Goal: Task Accomplishment & Management: Complete application form

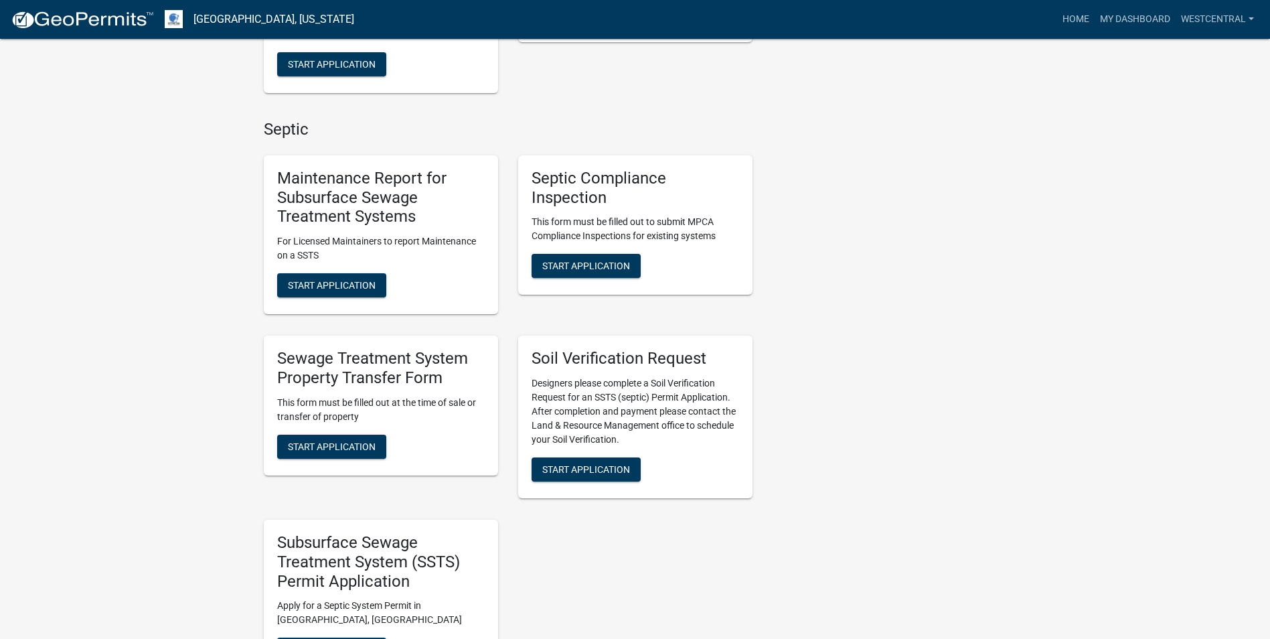
scroll to position [536, 0]
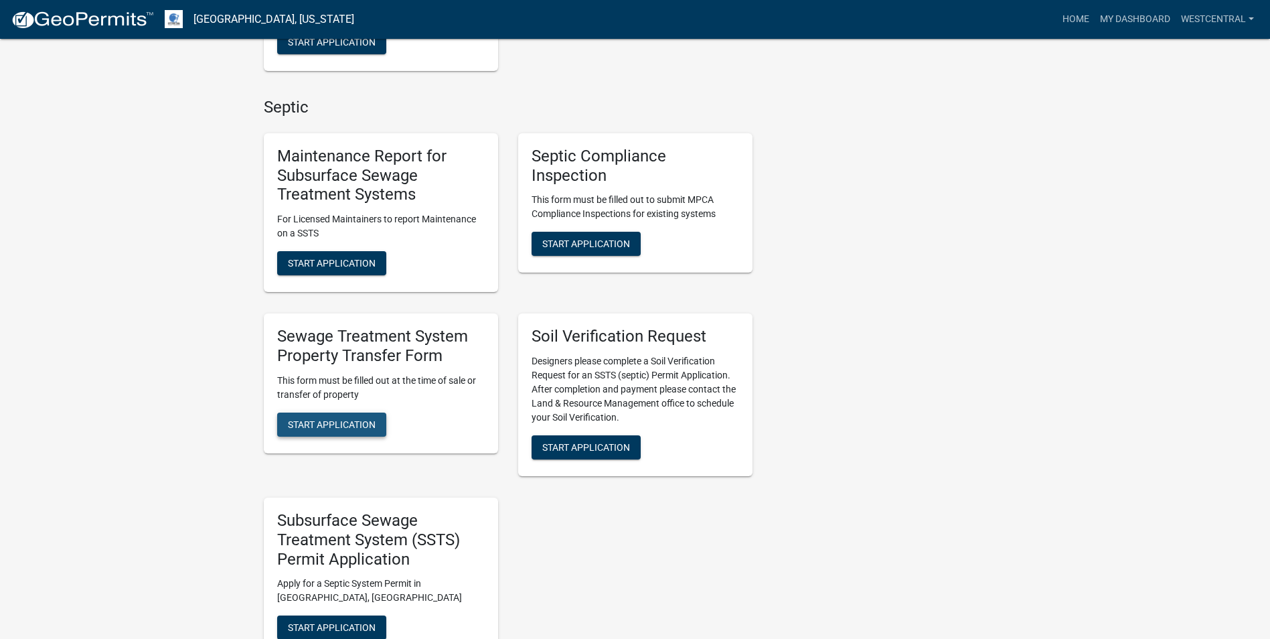
click at [347, 422] on span "Start Application" at bounding box center [332, 423] width 88 height 11
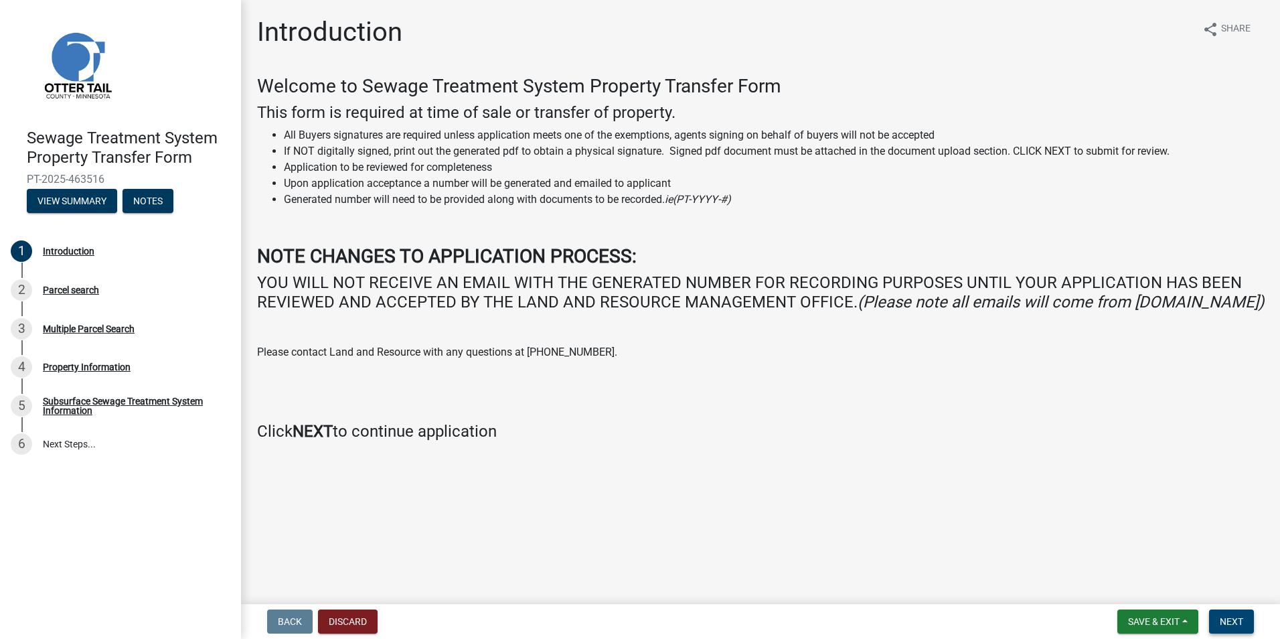
click at [1228, 619] on span "Next" at bounding box center [1231, 621] width 23 height 11
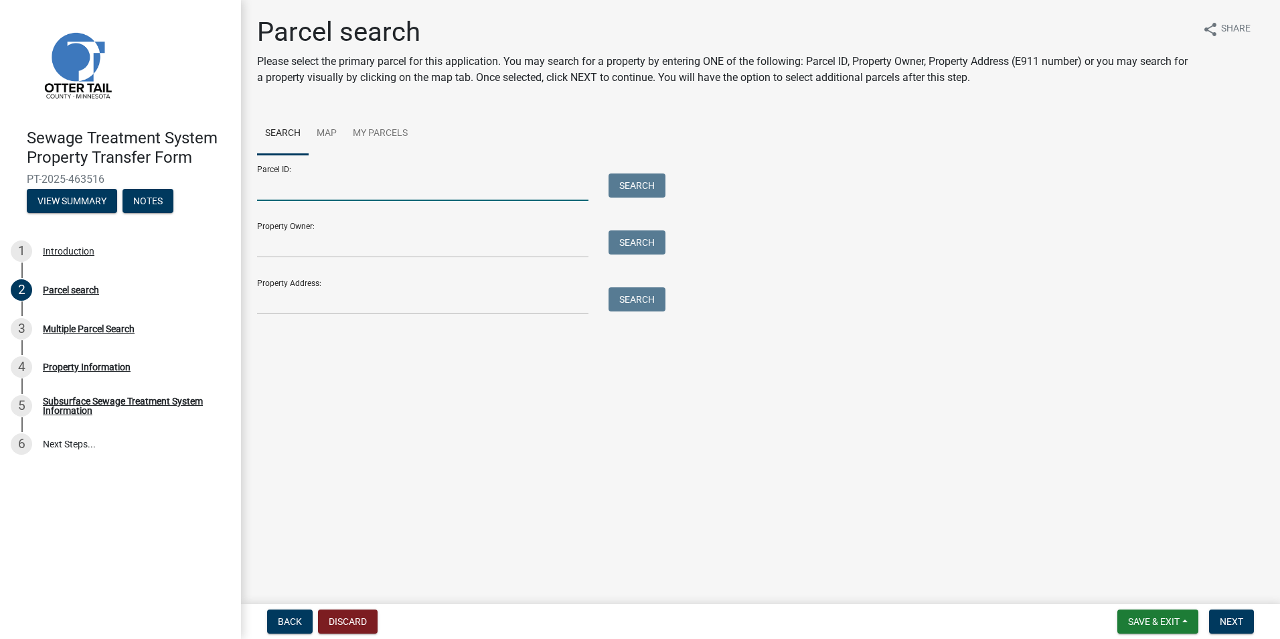
click at [295, 188] on input "Parcel ID:" at bounding box center [422, 186] width 331 height 27
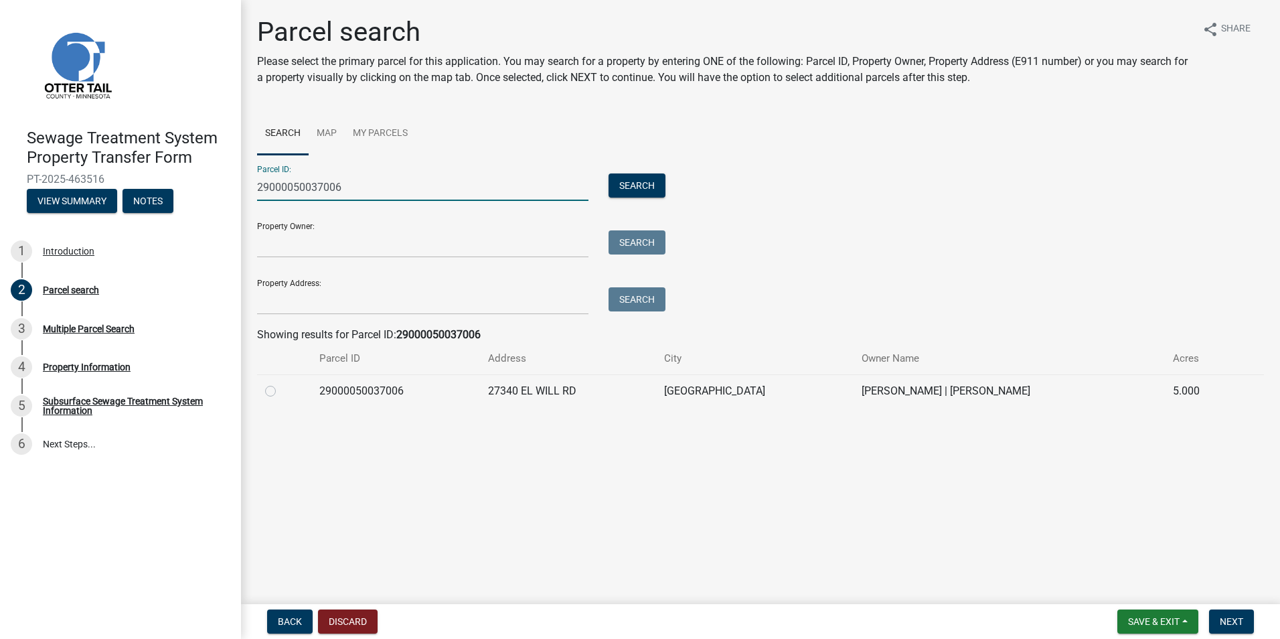
type input "29000050037006"
click at [281, 383] on label at bounding box center [281, 383] width 0 height 0
click at [281, 392] on input "radio" at bounding box center [285, 387] width 9 height 9
radio input "true"
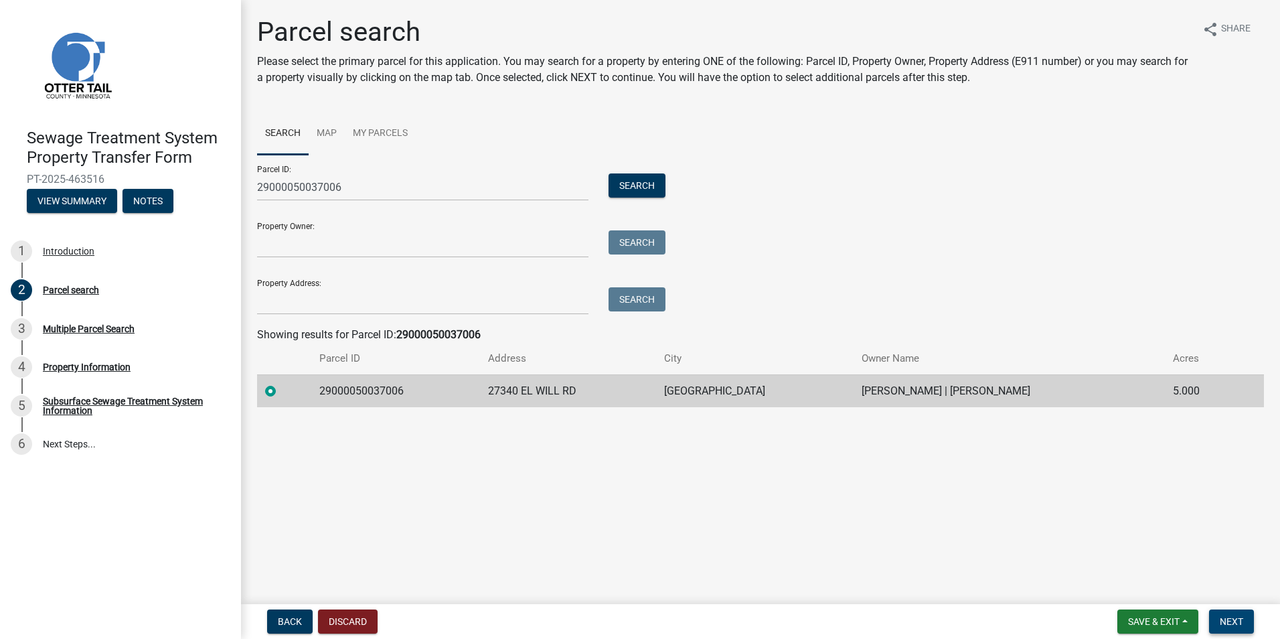
click at [1227, 629] on button "Next" at bounding box center [1231, 621] width 45 height 24
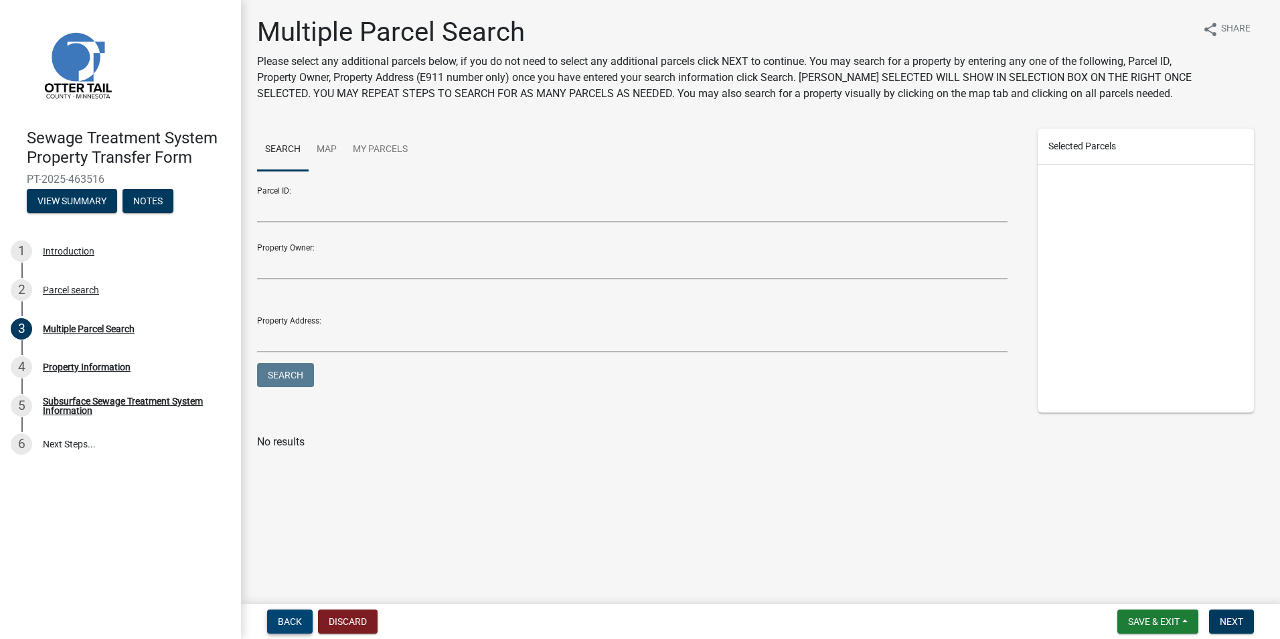
click at [288, 620] on span "Back" at bounding box center [290, 621] width 24 height 11
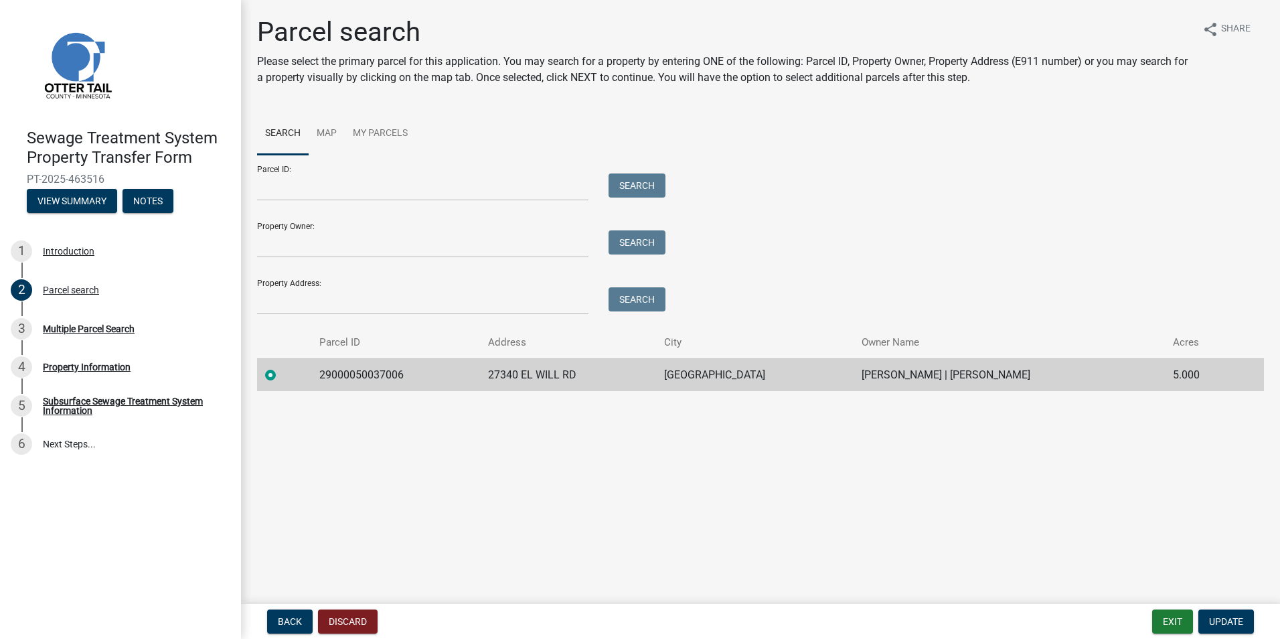
drag, startPoint x: 400, startPoint y: 374, endPoint x: 418, endPoint y: 371, distance: 18.9
click at [400, 374] on td "29000050037006" at bounding box center [395, 374] width 169 height 33
drag, startPoint x: 418, startPoint y: 372, endPoint x: 312, endPoint y: 378, distance: 106.0
click at [312, 378] on td "29000050037006" at bounding box center [395, 374] width 169 height 33
copy td "29000050037006"
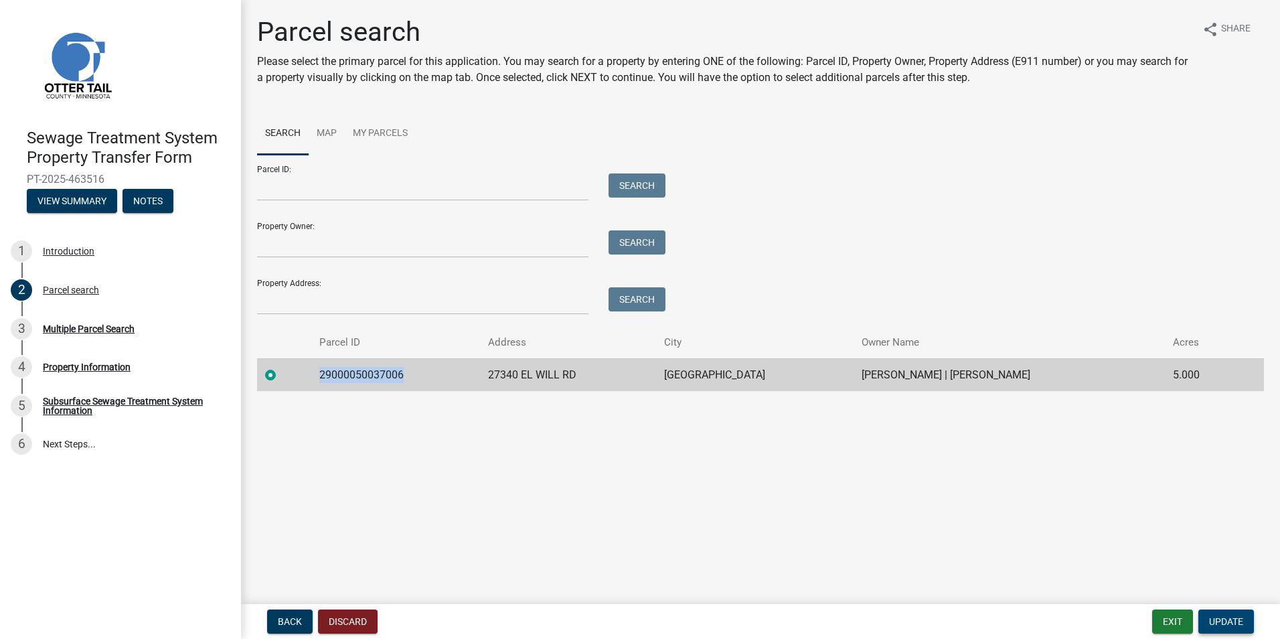
click at [1229, 625] on span "Update" at bounding box center [1226, 621] width 34 height 11
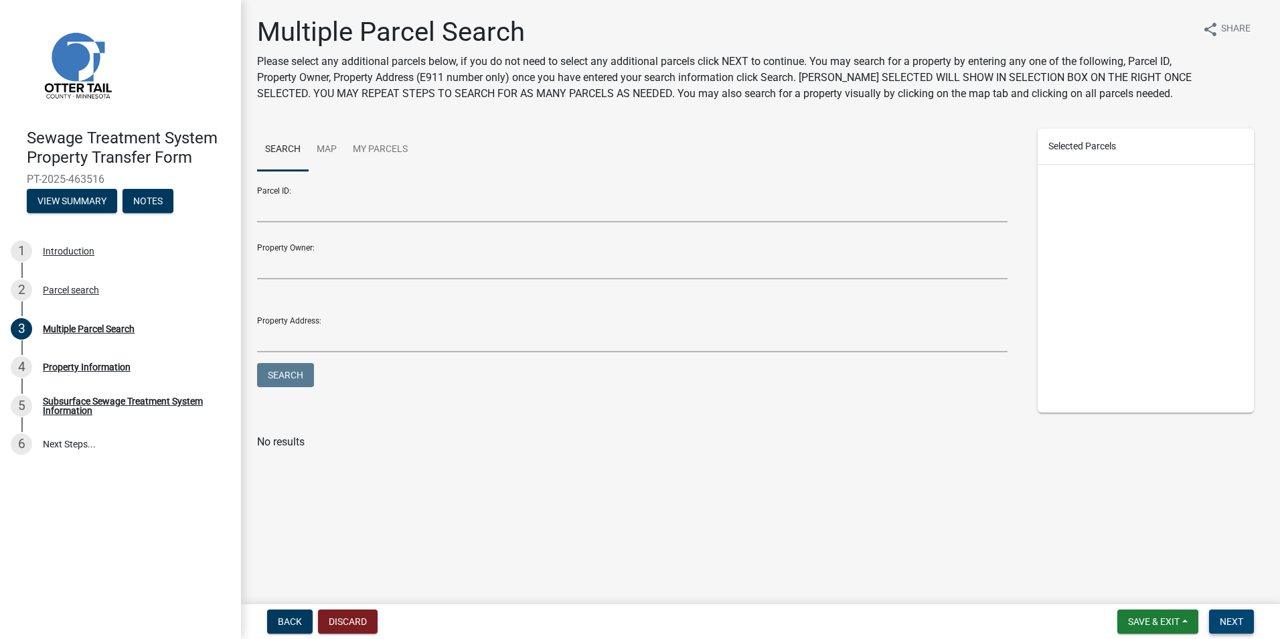
click at [1227, 627] on span "Next" at bounding box center [1231, 621] width 23 height 11
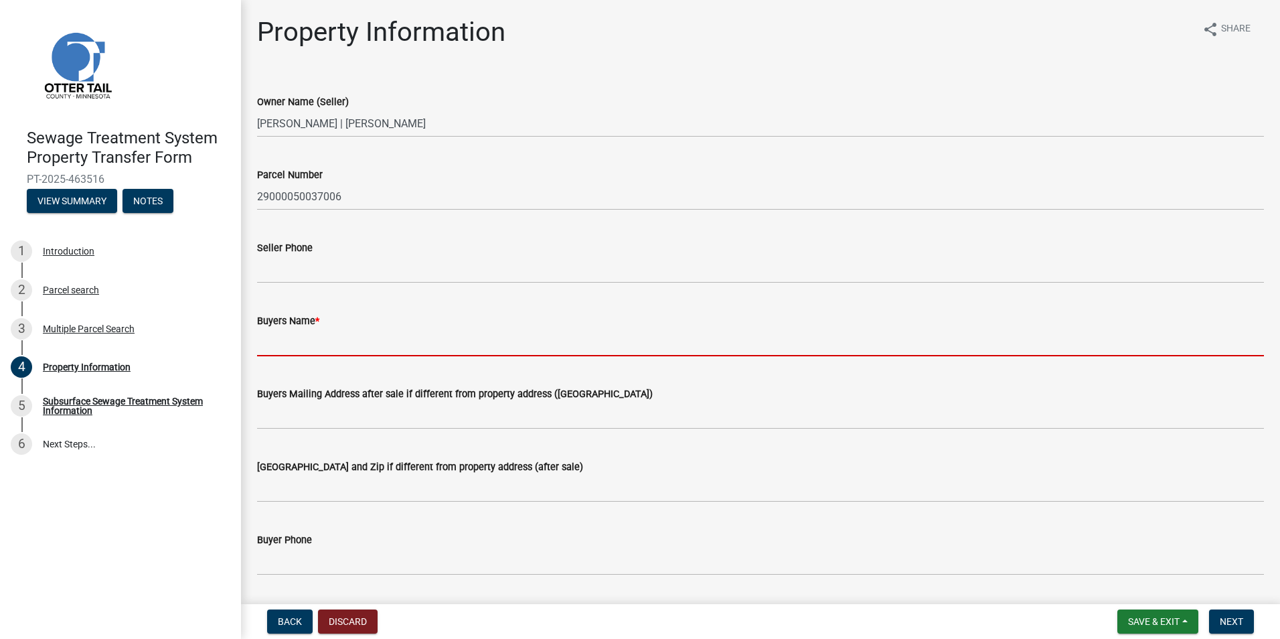
drag, startPoint x: 270, startPoint y: 349, endPoint x: 331, endPoint y: 348, distance: 60.9
click at [270, 349] on input "Buyers Name *" at bounding box center [760, 342] width 1007 height 27
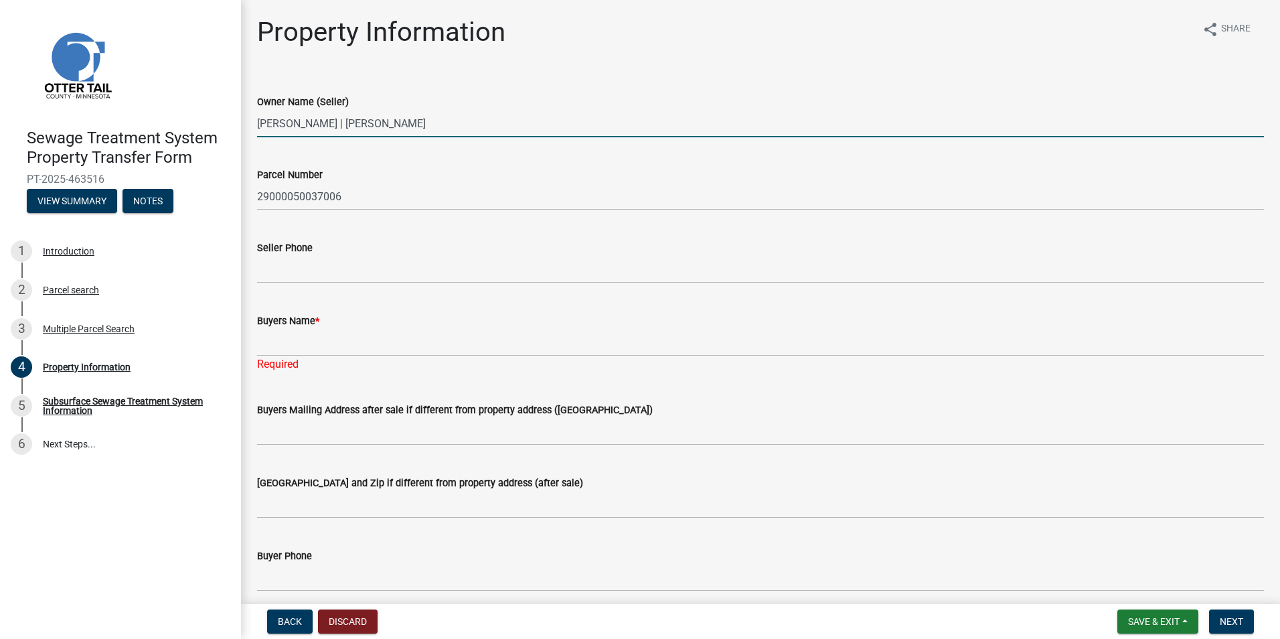
drag, startPoint x: 258, startPoint y: 121, endPoint x: 485, endPoint y: 137, distance: 227.5
click at [485, 137] on input "[PERSON_NAME] | [PERSON_NAME]" at bounding box center [760, 123] width 1007 height 27
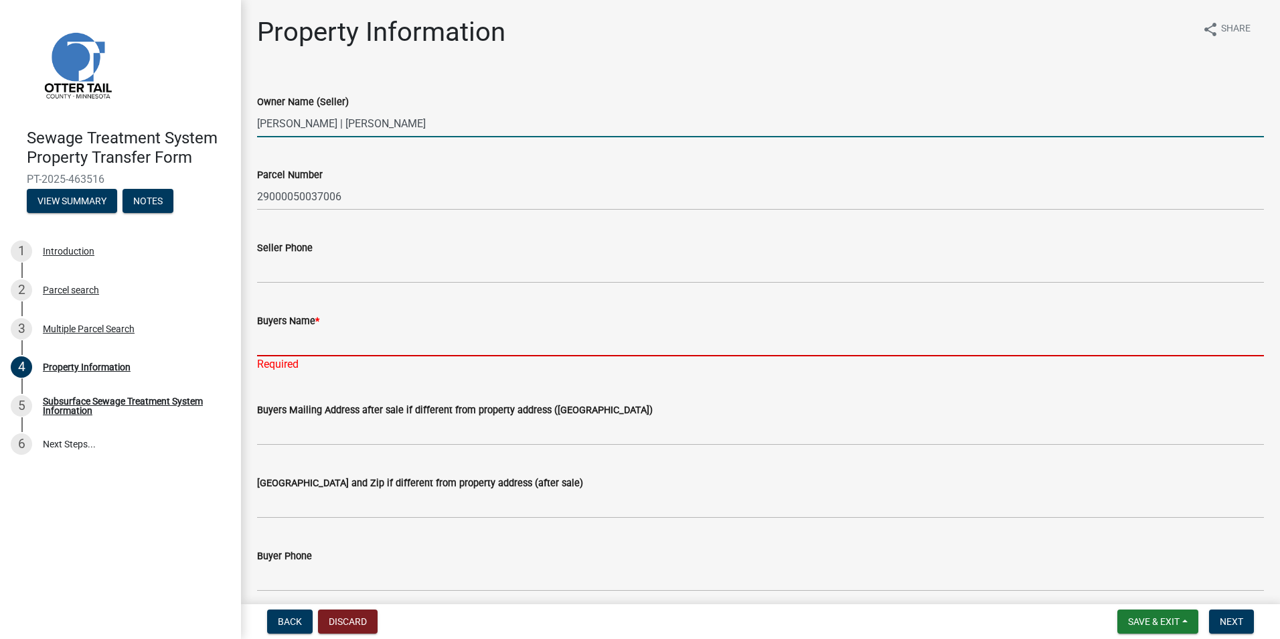
drag, startPoint x: 266, startPoint y: 351, endPoint x: 299, endPoint y: 349, distance: 32.2
click at [266, 351] on input "Buyers Name *" at bounding box center [760, 342] width 1007 height 27
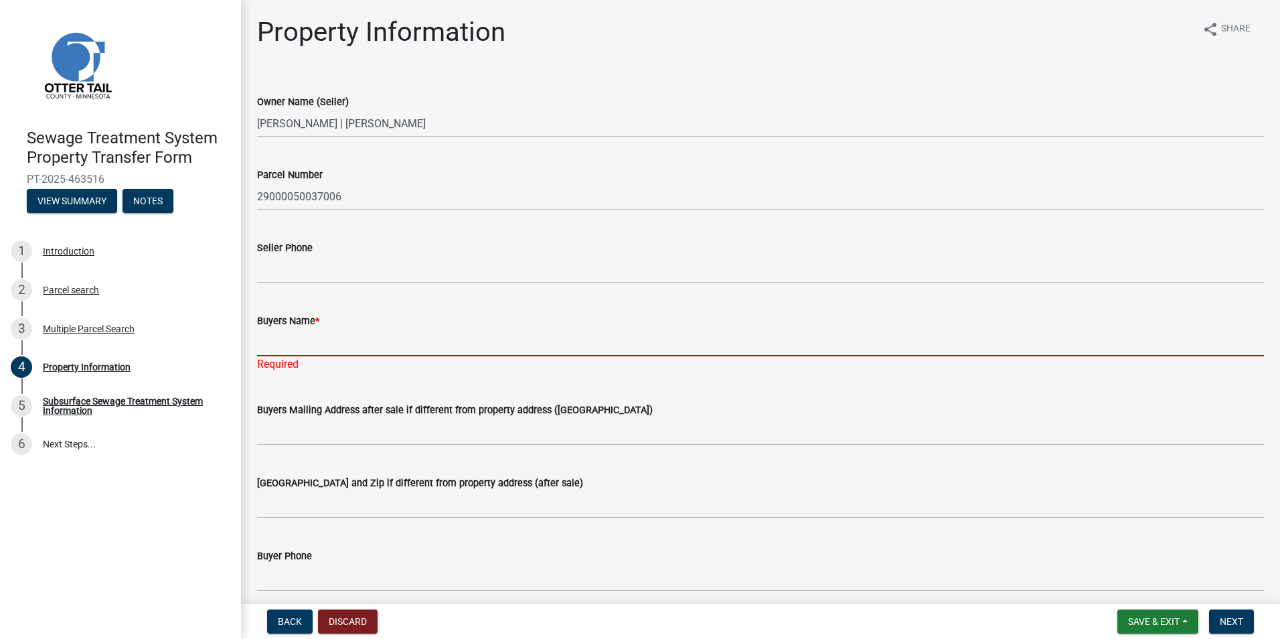
paste input "[PERSON_NAME] | [PERSON_NAME]"
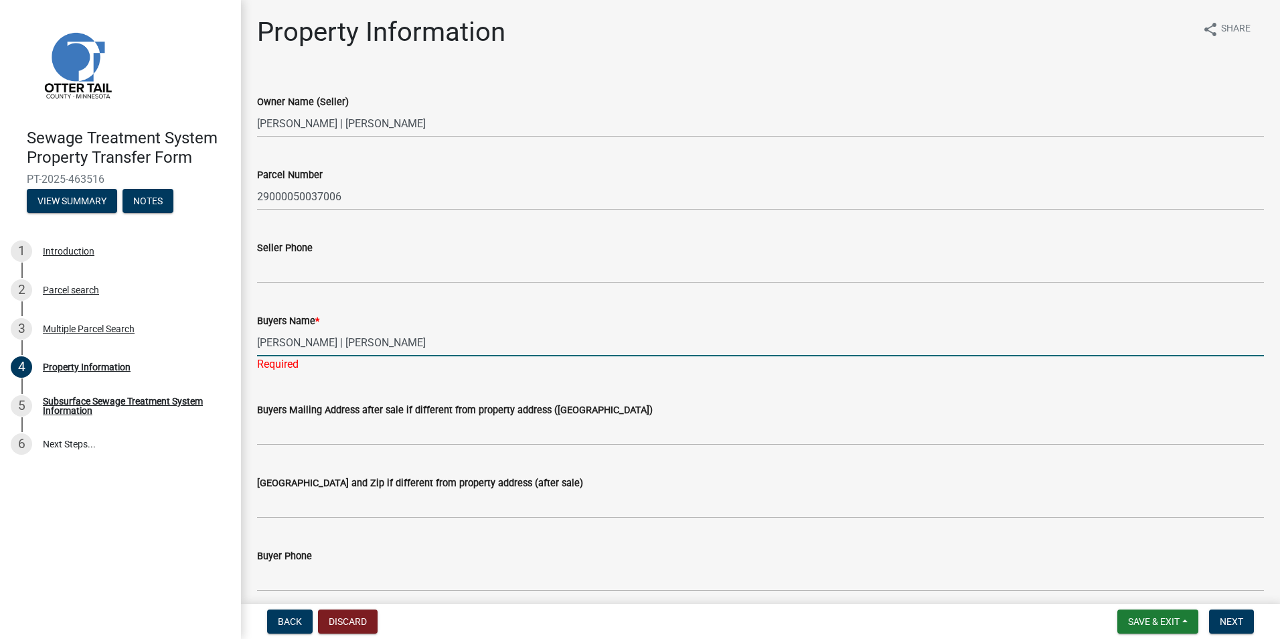
type input "[PERSON_NAME] | [PERSON_NAME]"
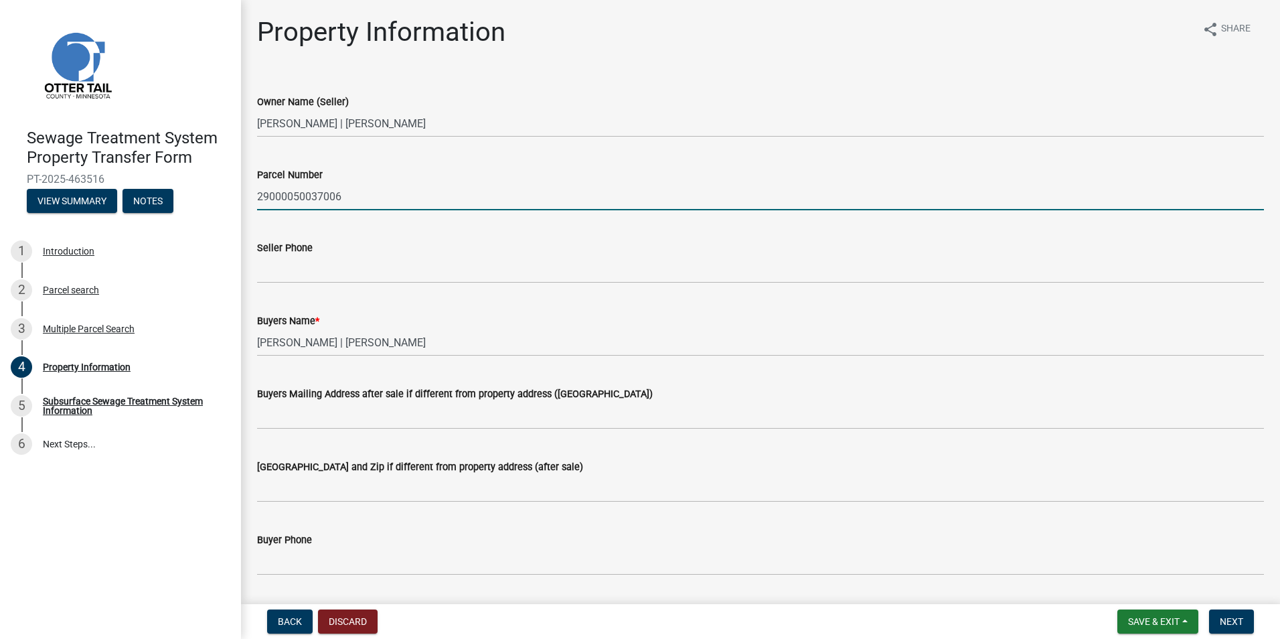
drag, startPoint x: 362, startPoint y: 199, endPoint x: 226, endPoint y: 196, distance: 135.3
click at [247, 197] on div "Parcel Number 29000050037006" at bounding box center [760, 179] width 1027 height 62
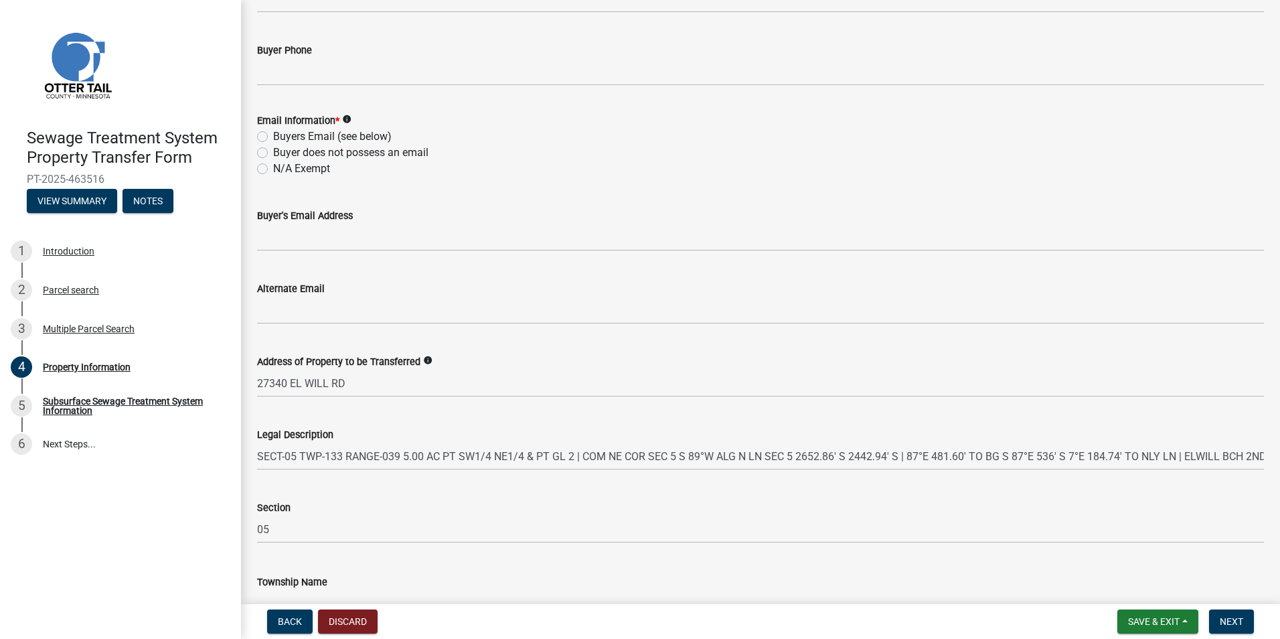
scroll to position [571, 0]
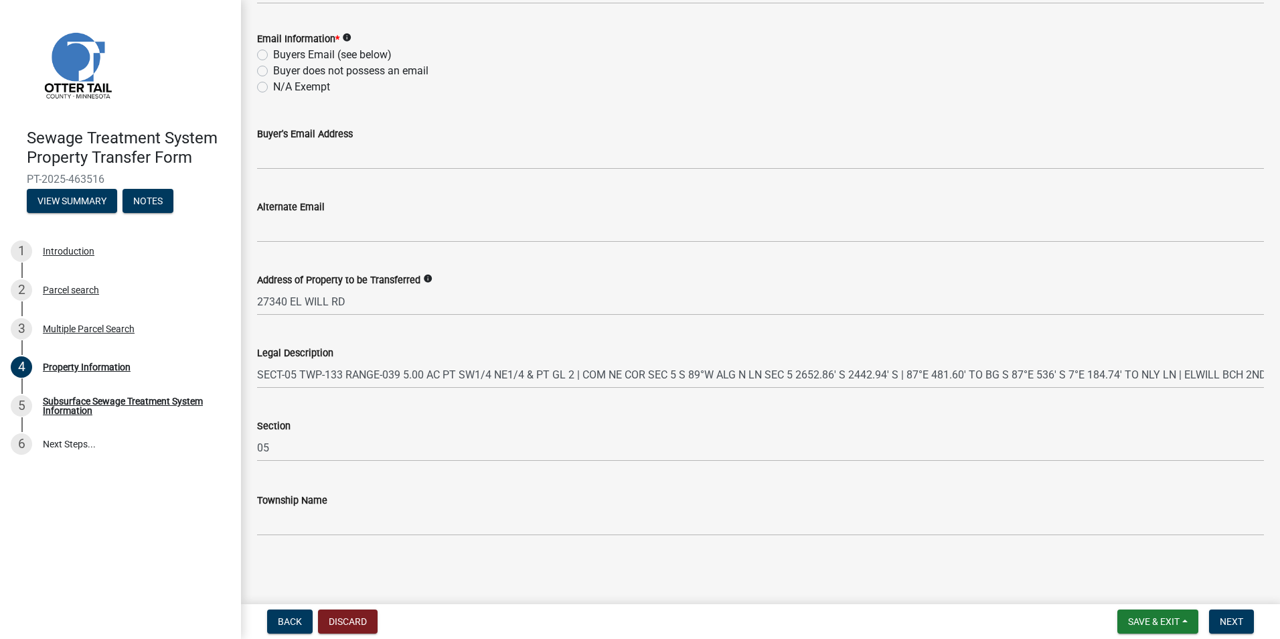
click at [273, 87] on label "N/A Exempt" at bounding box center [301, 87] width 57 height 16
click at [273, 87] on input "N/A Exempt" at bounding box center [277, 83] width 9 height 9
radio input "true"
click at [1229, 622] on span "Next" at bounding box center [1231, 621] width 23 height 11
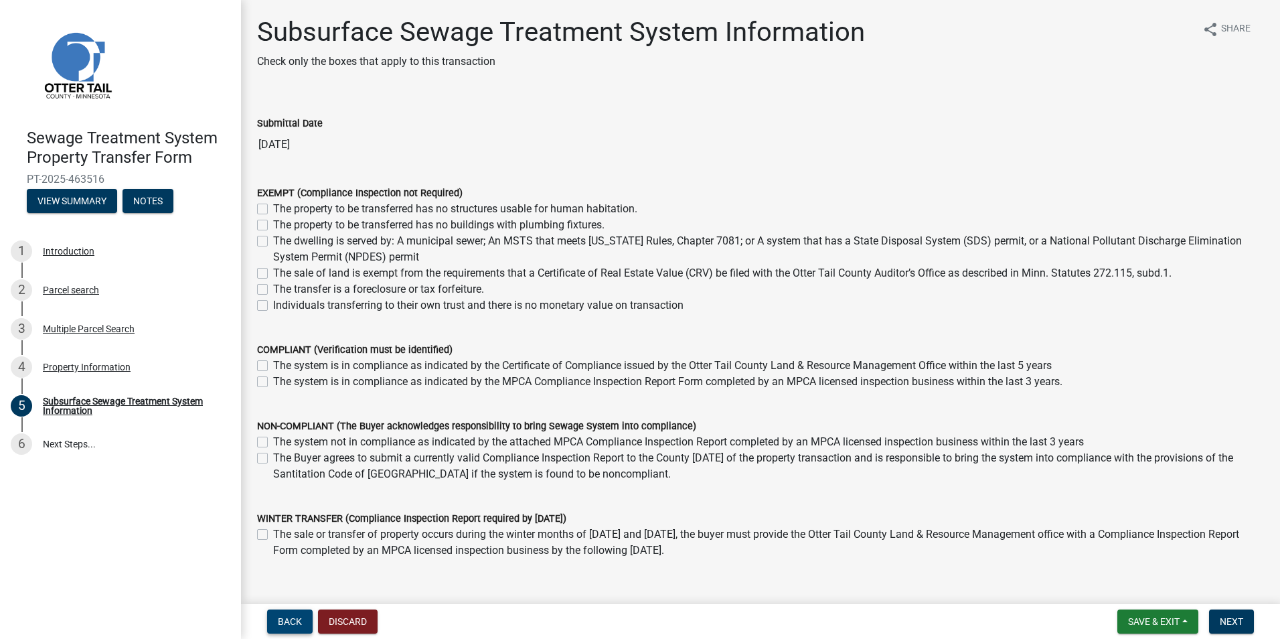
click at [297, 627] on span "Back" at bounding box center [290, 621] width 24 height 11
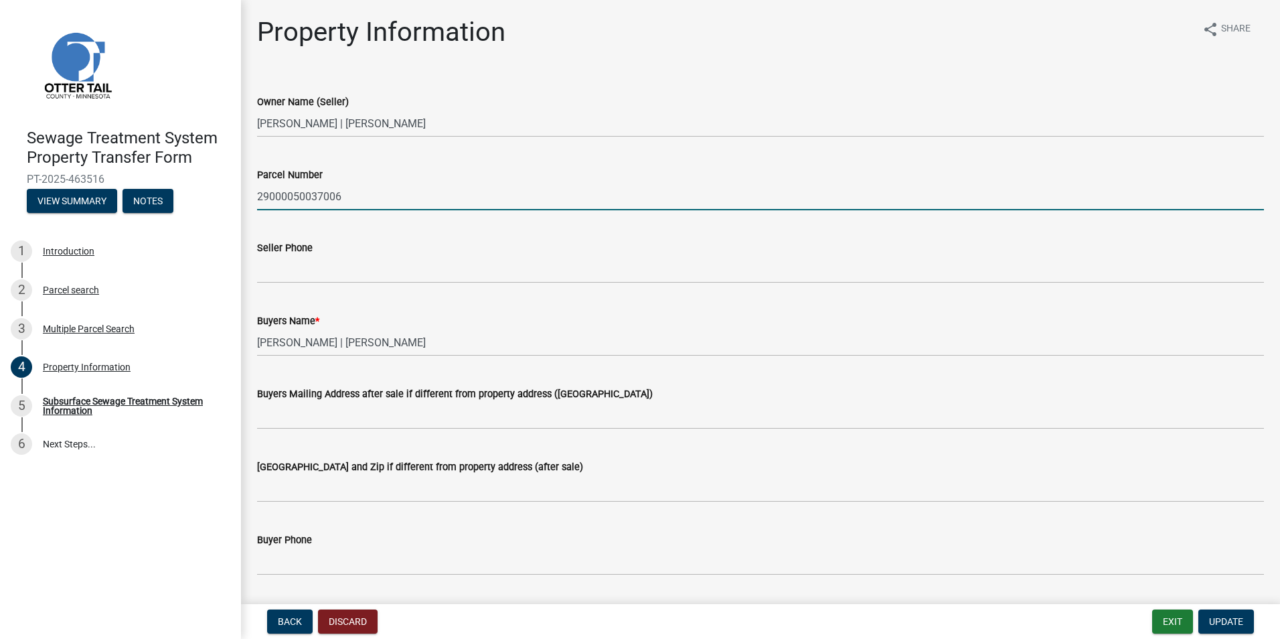
click at [373, 191] on input "29000050037006" at bounding box center [760, 196] width 1007 height 27
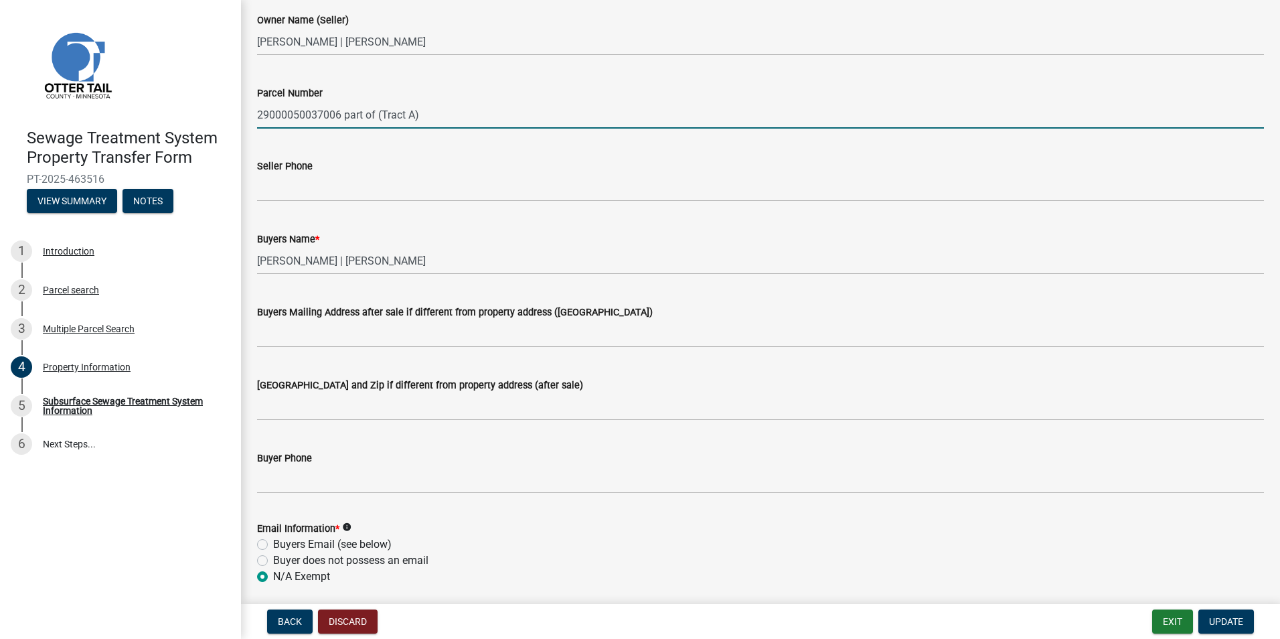
scroll to position [268, 0]
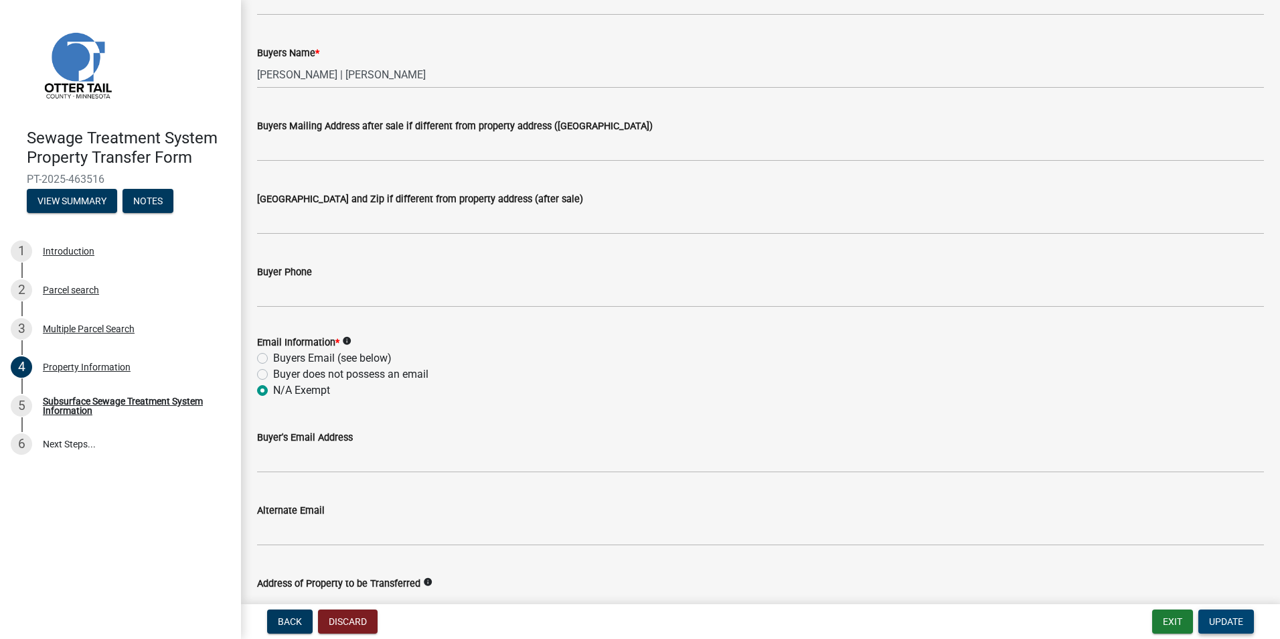
type input "29000050037006 part of (Tract A)"
click at [1215, 621] on span "Update" at bounding box center [1226, 621] width 34 height 11
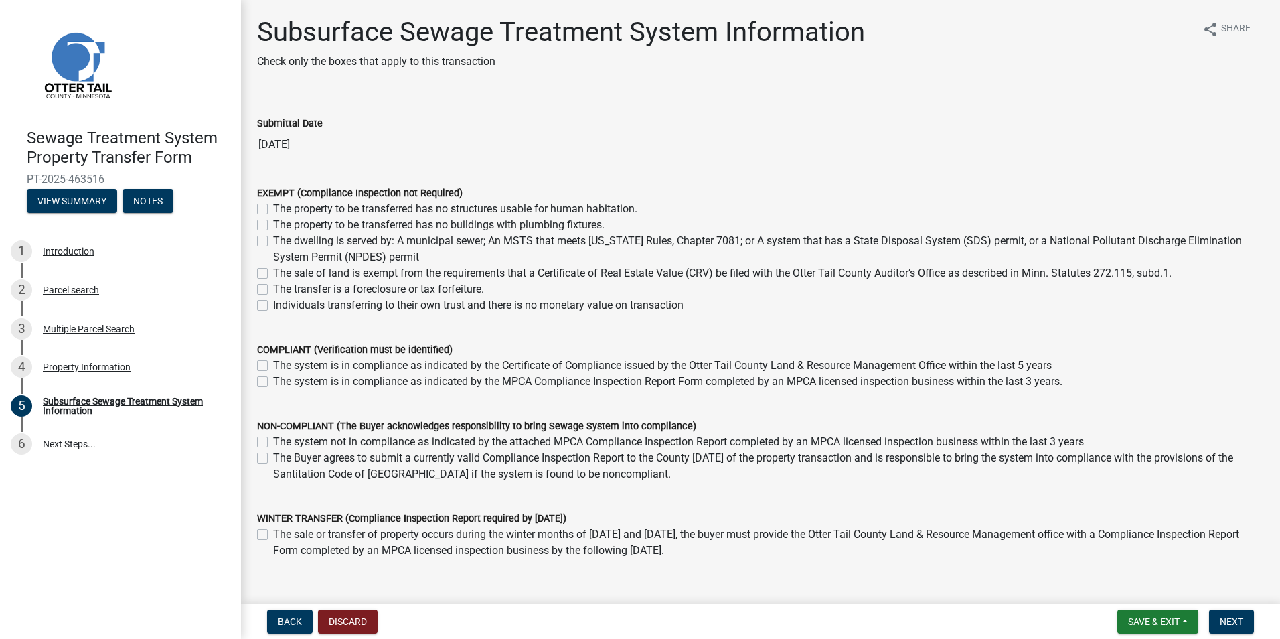
click at [273, 273] on label "The sale of land is exempt from the requirements that a Certificate of Real Est…" at bounding box center [722, 273] width 899 height 16
click at [273, 273] on input "The sale of land is exempt from the requirements that a Certificate of Real Est…" at bounding box center [277, 269] width 9 height 9
checkbox input "true"
checkbox input "false"
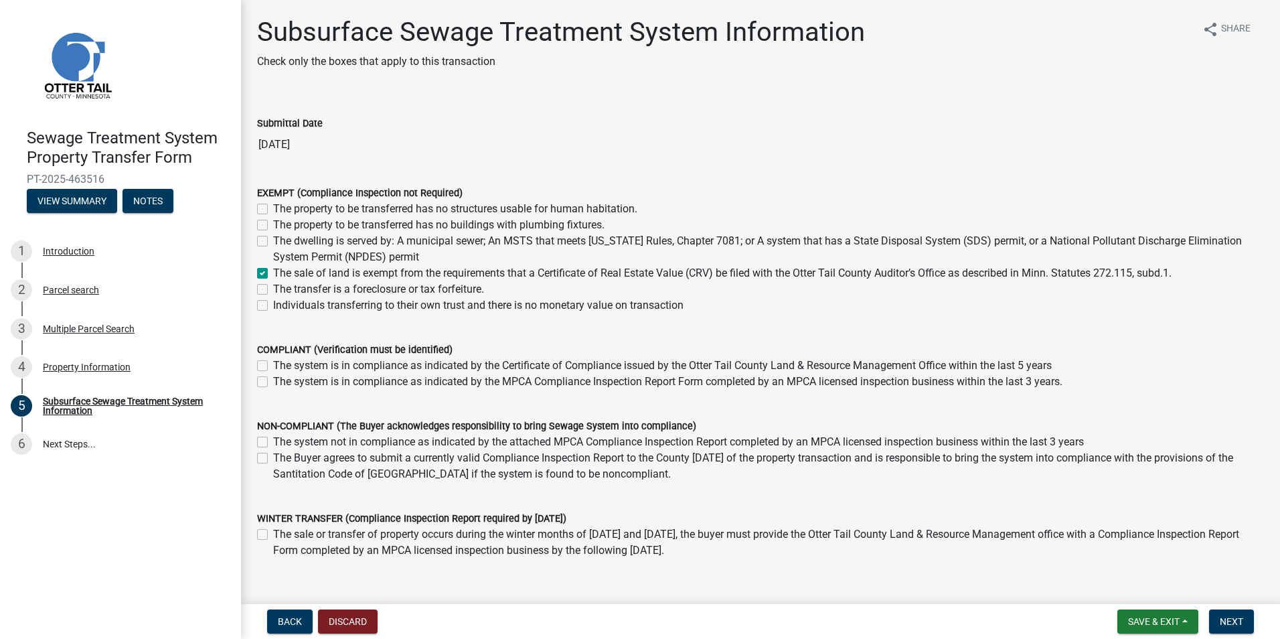
checkbox input "false"
checkbox input "true"
checkbox input "false"
click at [1239, 621] on span "Next" at bounding box center [1231, 621] width 23 height 11
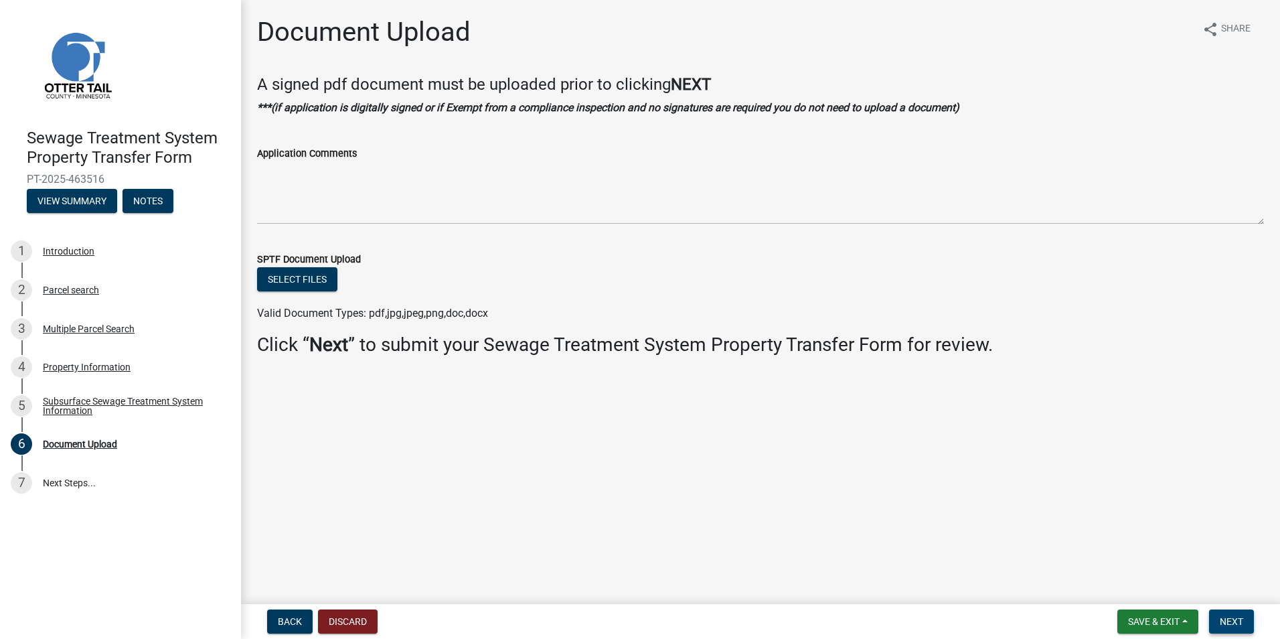
click at [1249, 623] on button "Next" at bounding box center [1231, 621] width 45 height 24
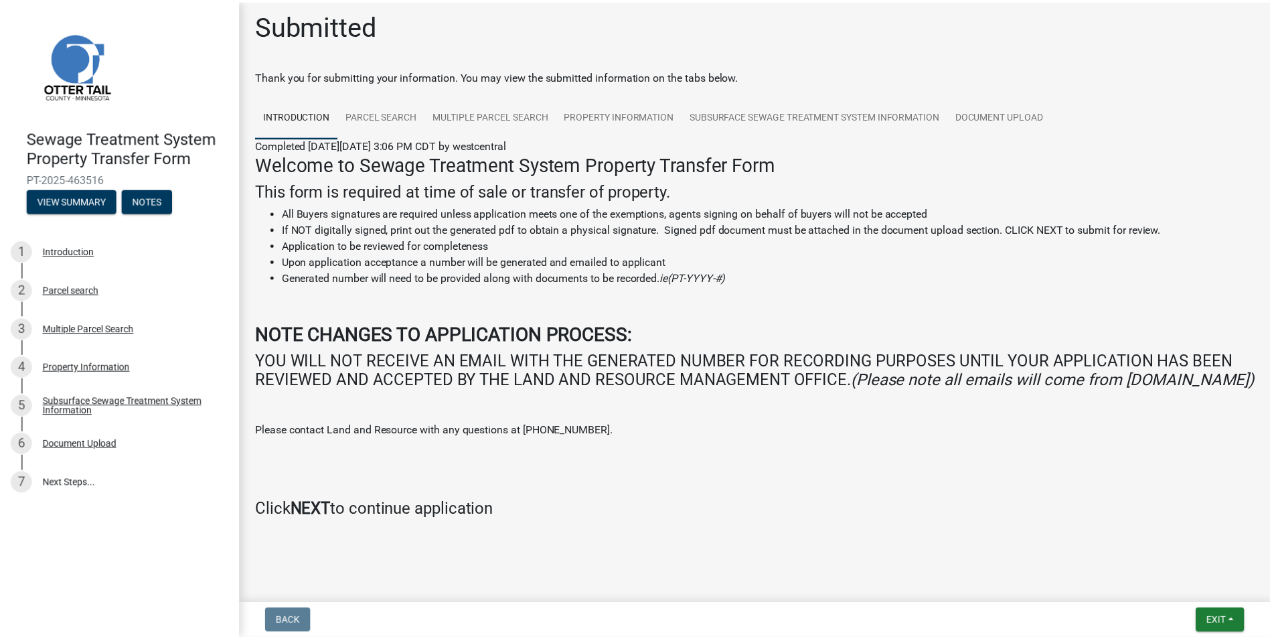
scroll to position [26, 0]
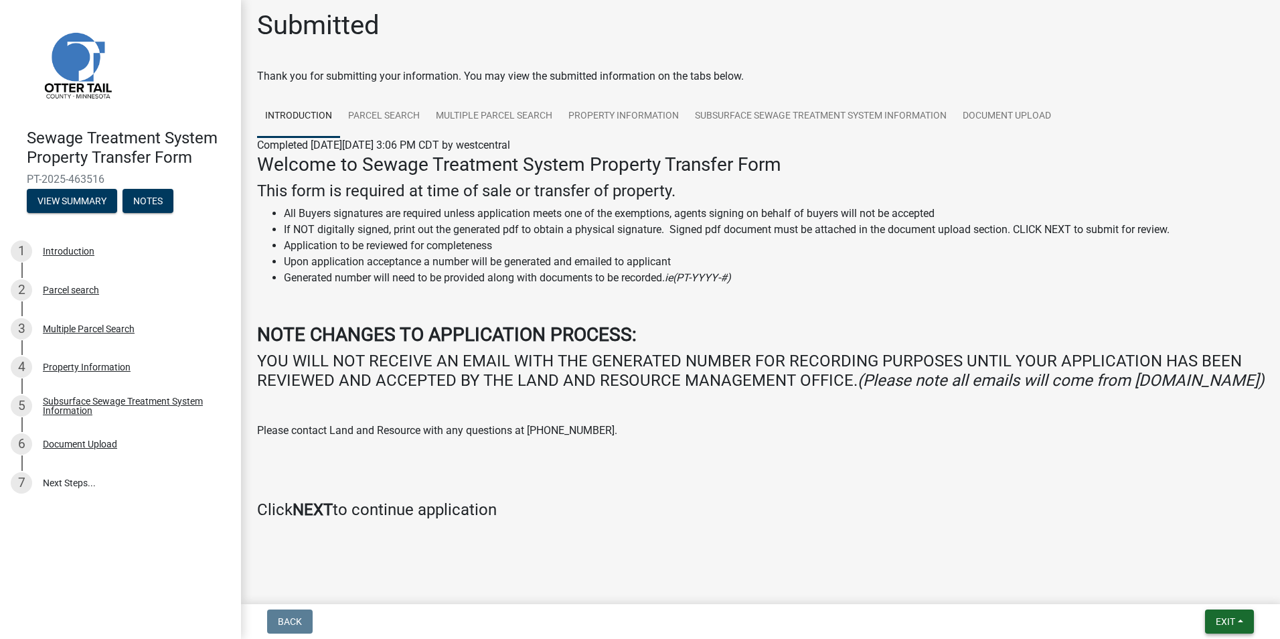
click at [1221, 627] on button "Exit" at bounding box center [1229, 621] width 49 height 24
click at [1172, 594] on button "Save & Exit" at bounding box center [1200, 586] width 107 height 32
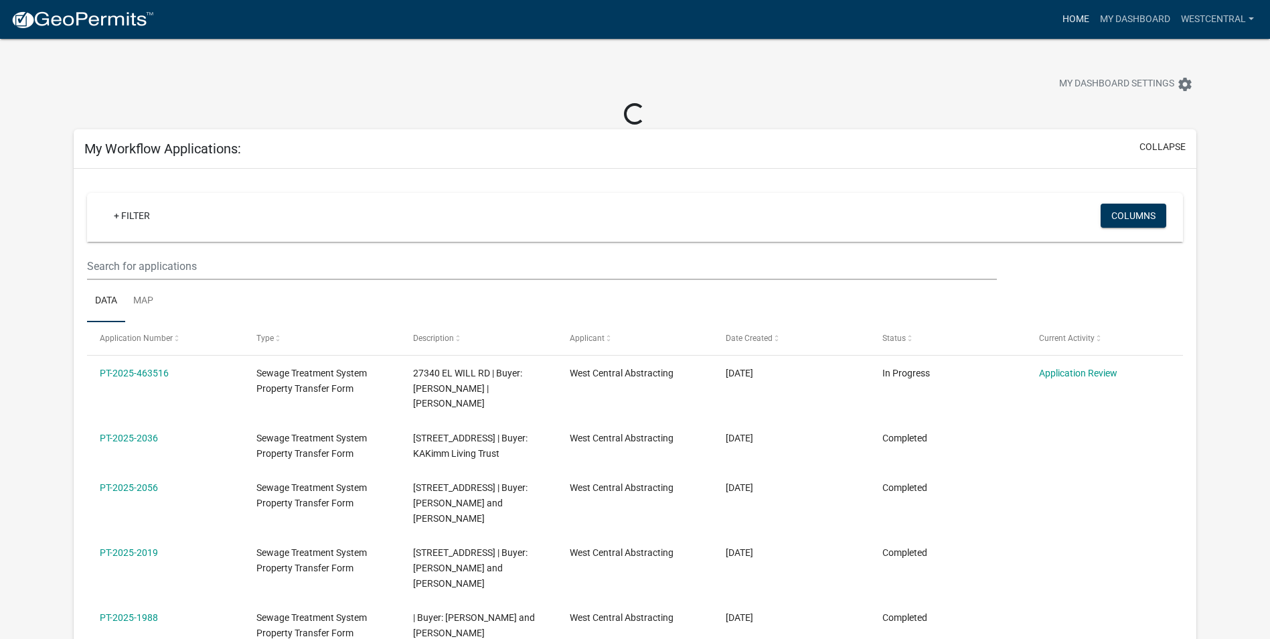
click at [1073, 23] on link "Home" at bounding box center [1075, 19] width 37 height 25
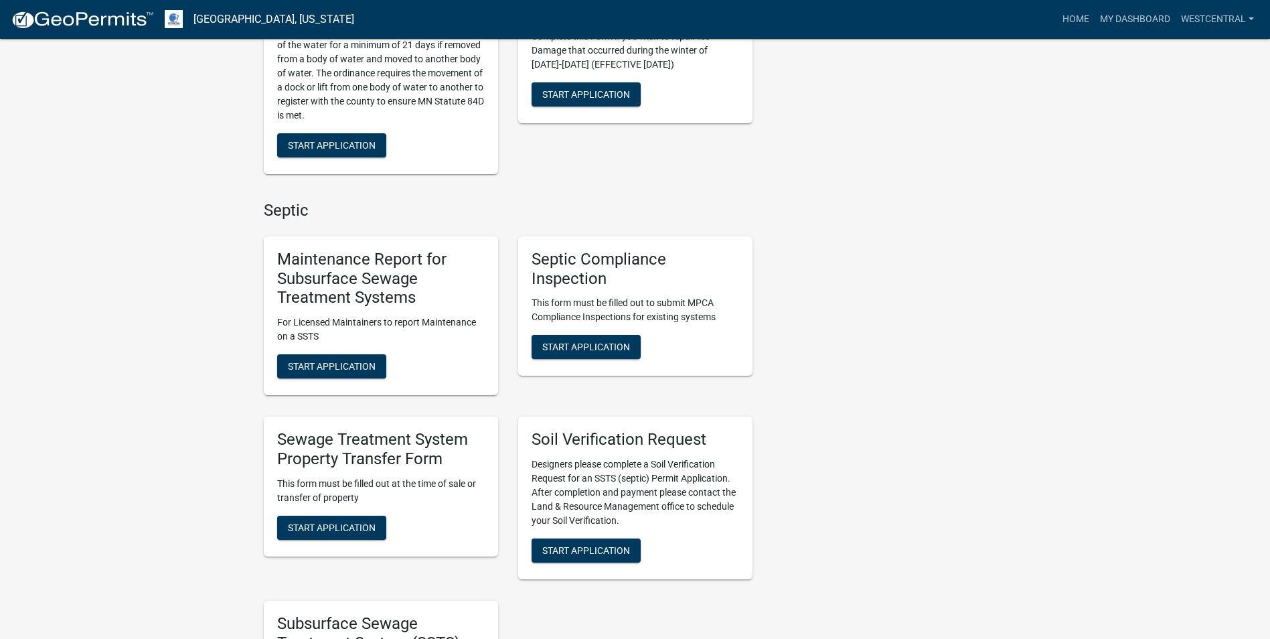
scroll to position [536, 0]
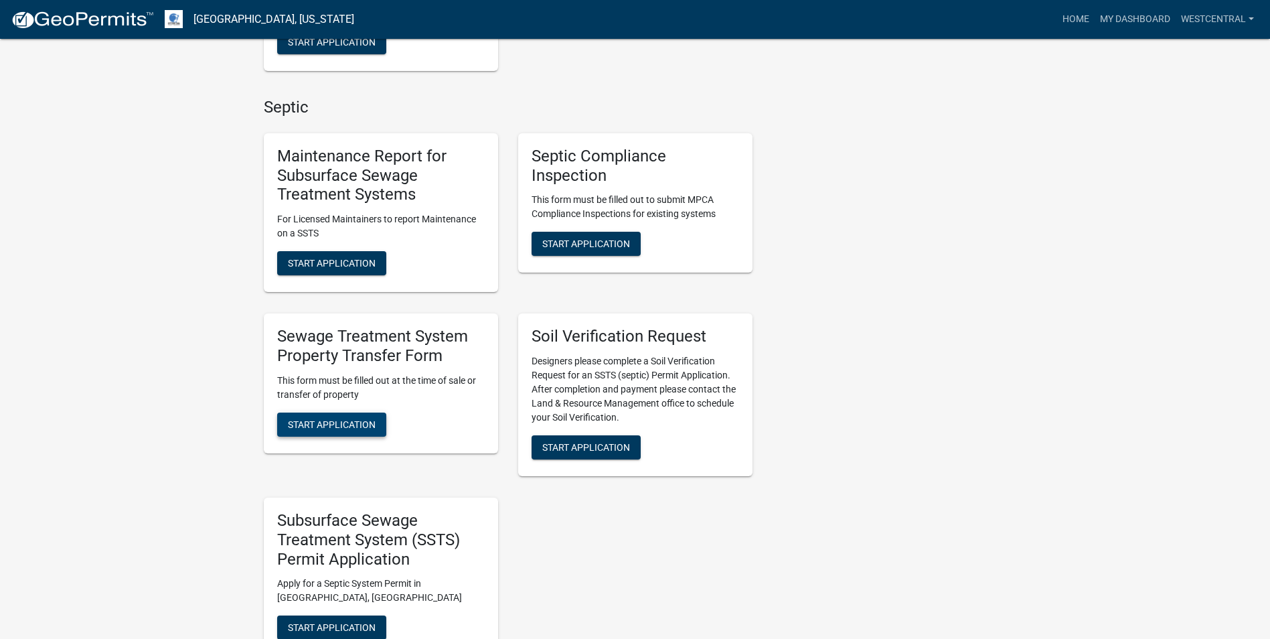
click at [350, 424] on span "Start Application" at bounding box center [332, 423] width 88 height 11
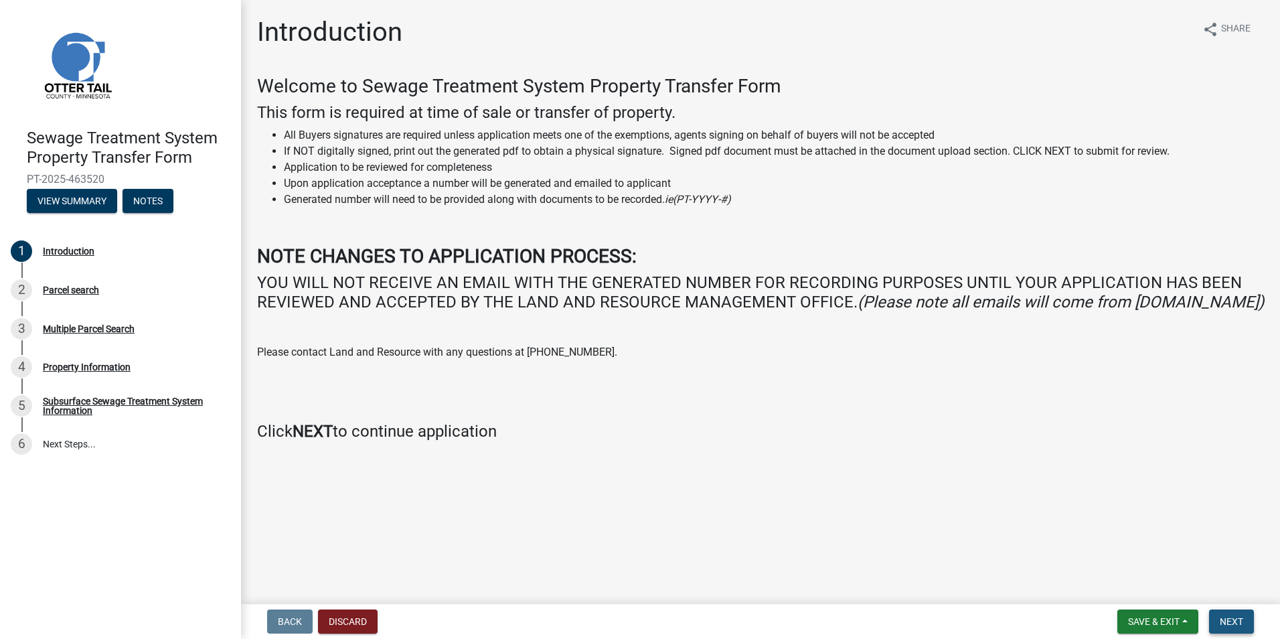
click at [1245, 615] on button "Next" at bounding box center [1231, 621] width 45 height 24
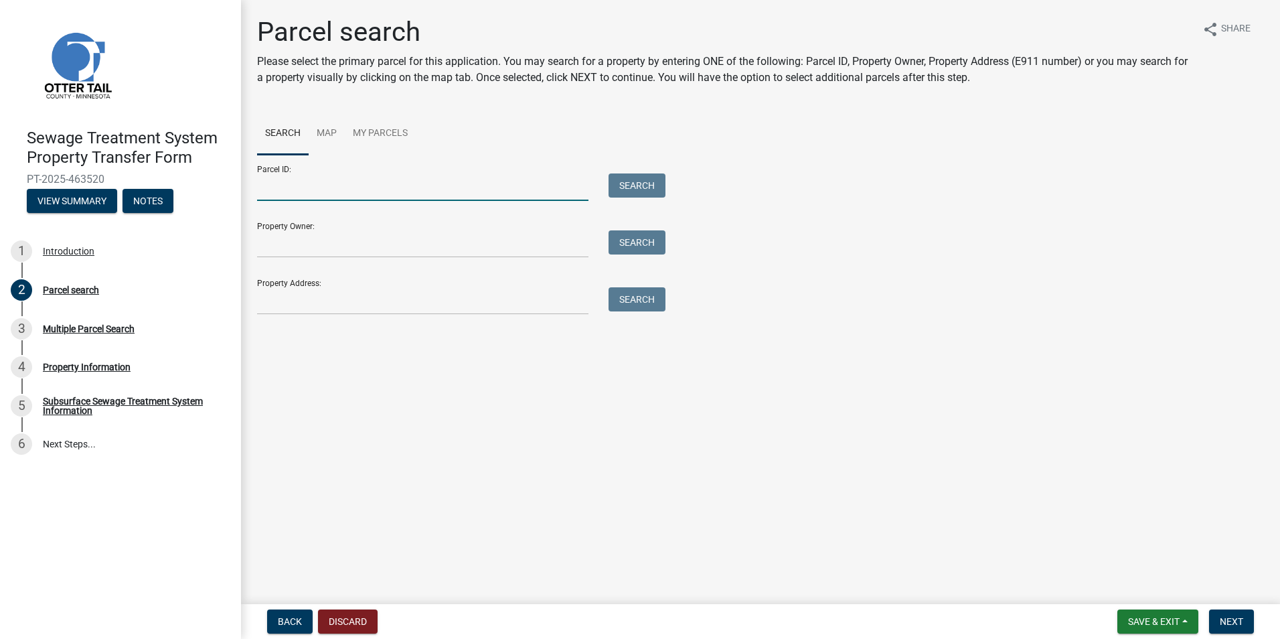
drag, startPoint x: 283, startPoint y: 186, endPoint x: 307, endPoint y: 187, distance: 23.4
click at [283, 186] on input "Parcel ID:" at bounding box center [422, 186] width 331 height 27
paste input "29000050037006"
type input "29000050037006"
click at [641, 178] on button "Search" at bounding box center [637, 185] width 57 height 24
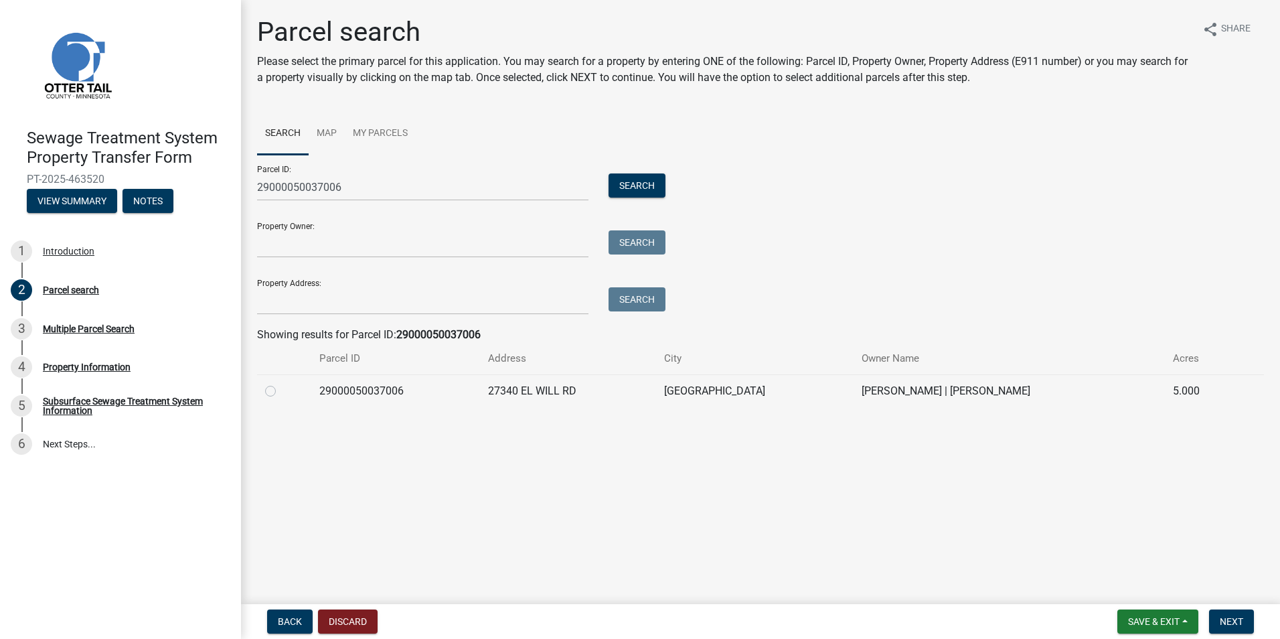
click at [281, 383] on label at bounding box center [281, 383] width 0 height 0
click at [281, 391] on input "radio" at bounding box center [285, 387] width 9 height 9
radio input "true"
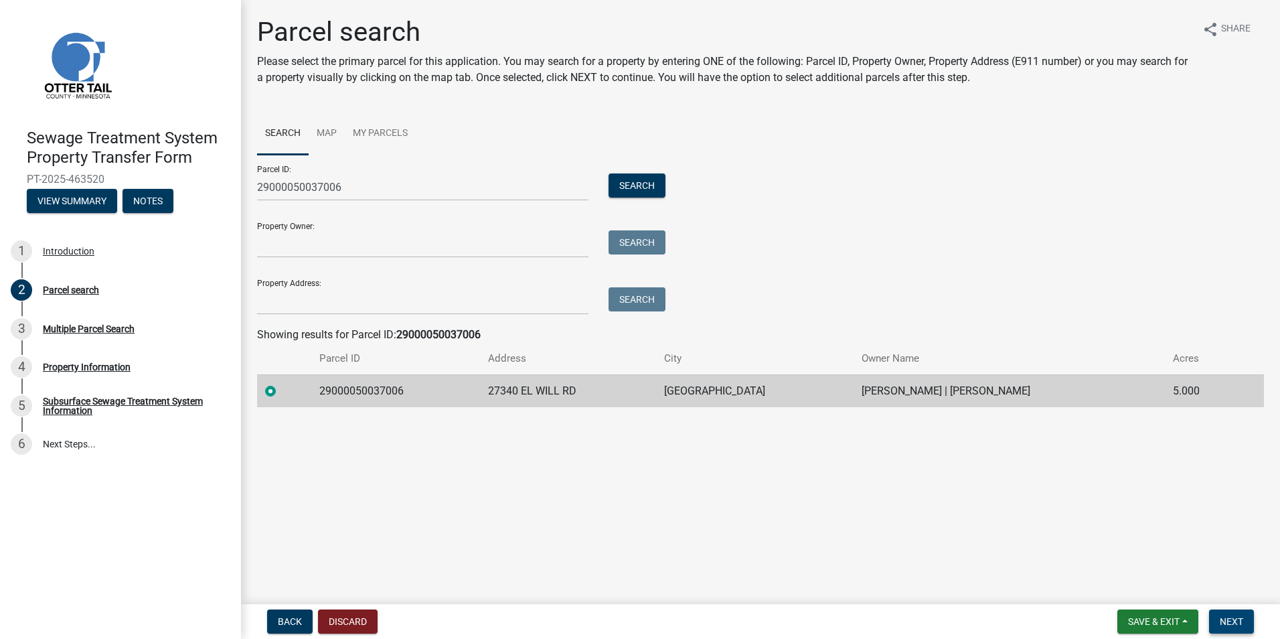
drag, startPoint x: 1223, startPoint y: 624, endPoint x: 1211, endPoint y: 625, distance: 11.4
click at [1222, 625] on span "Next" at bounding box center [1231, 621] width 23 height 11
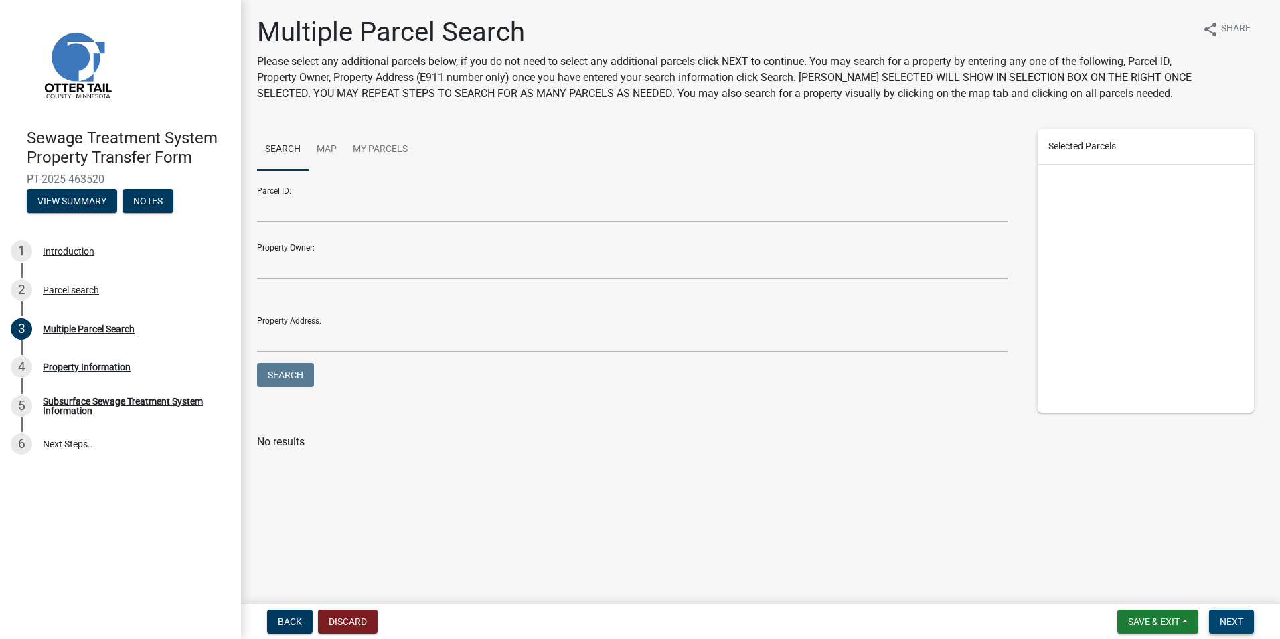
click at [1221, 620] on span "Next" at bounding box center [1231, 621] width 23 height 11
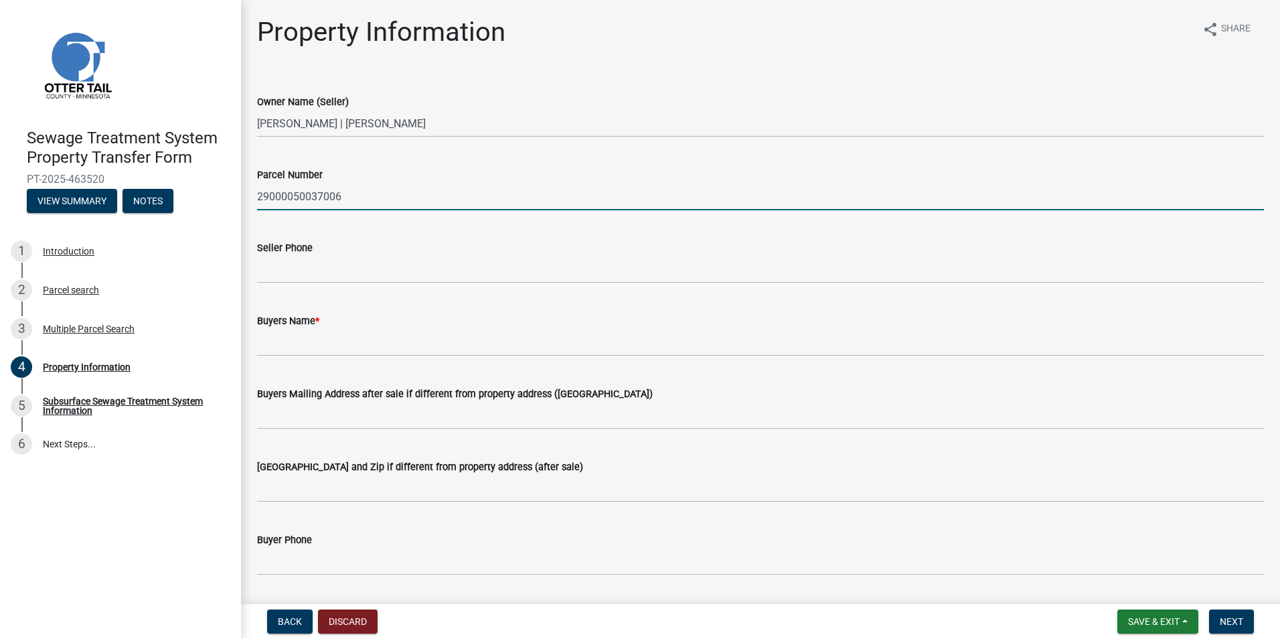
drag, startPoint x: 344, startPoint y: 193, endPoint x: 741, endPoint y: 219, distance: 397.2
click at [344, 193] on input "29000050037006" at bounding box center [760, 196] width 1007 height 27
type input "29000050037006 part of (Tract B)"
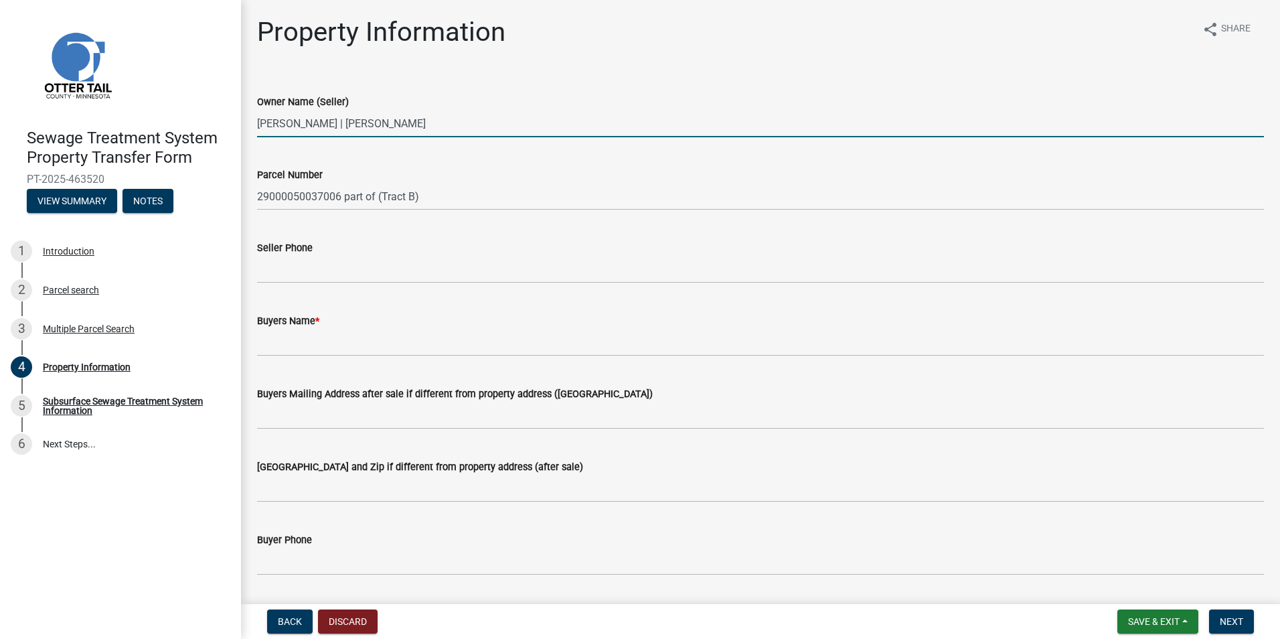
drag, startPoint x: 454, startPoint y: 123, endPoint x: 242, endPoint y: 130, distance: 211.7
click at [242, 131] on div "Property Information share Share Owner Name (Seller) [PERSON_NAME] | [PERSON_NA…" at bounding box center [760, 572] width 1039 height 1113
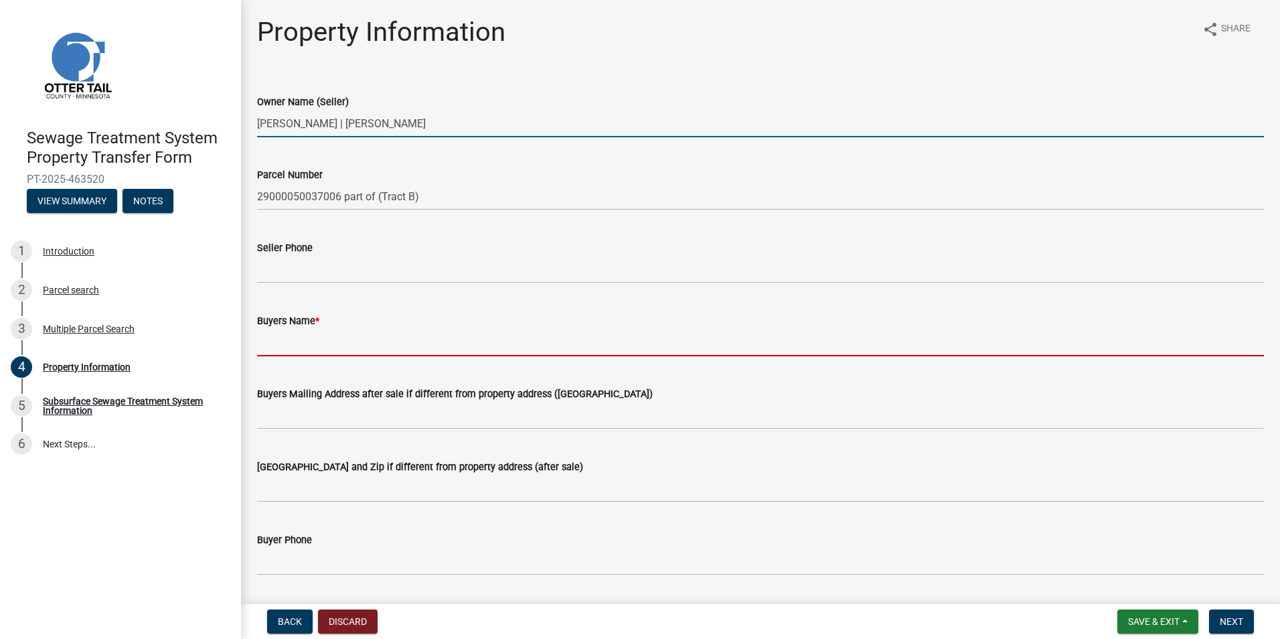
click at [266, 347] on input "Buyers Name *" at bounding box center [760, 342] width 1007 height 27
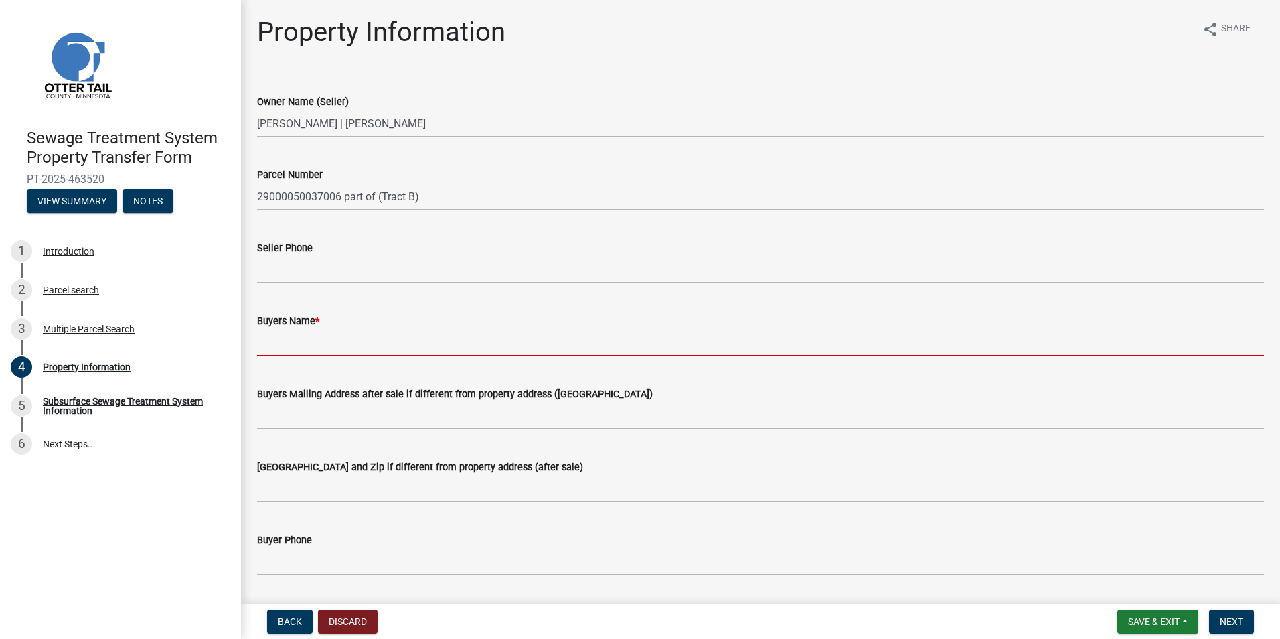
paste input "[PERSON_NAME] | [PERSON_NAME]"
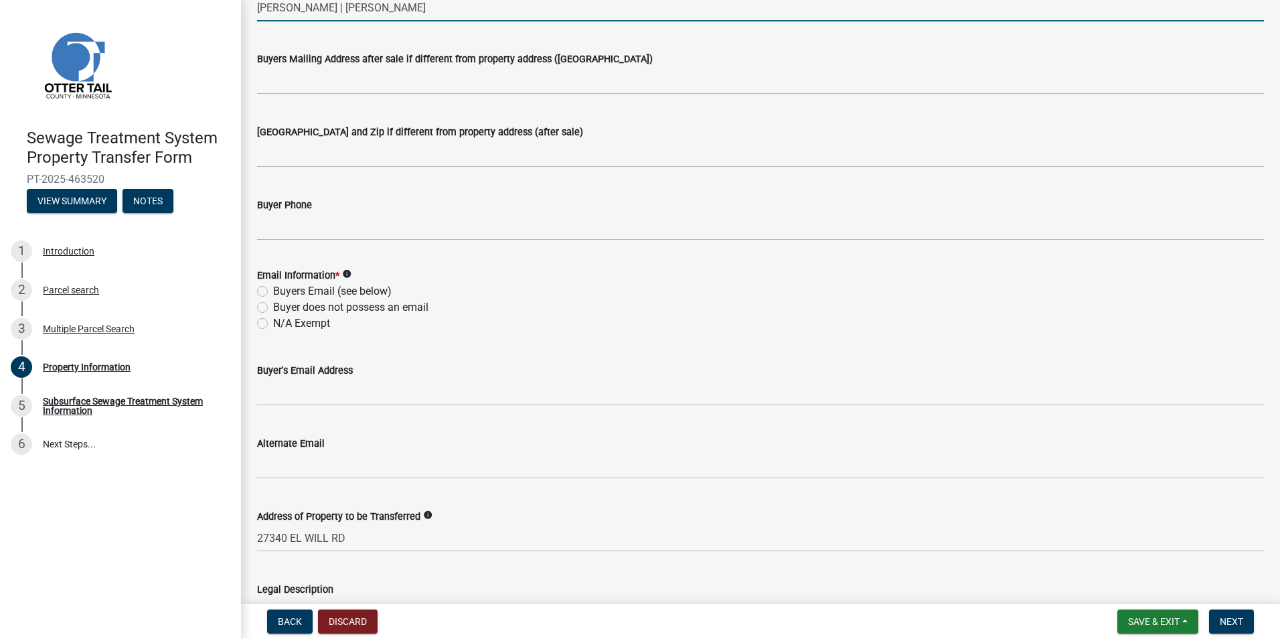
scroll to position [571, 0]
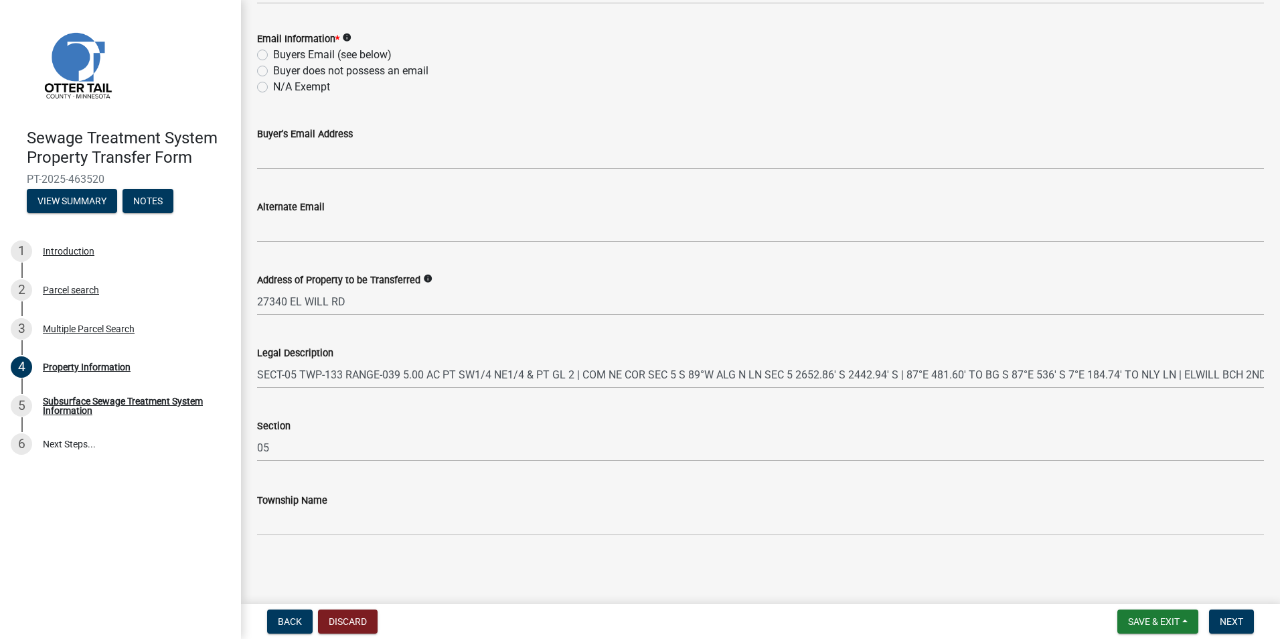
type input "[PERSON_NAME] | [PERSON_NAME]"
drag, startPoint x: 263, startPoint y: 88, endPoint x: 263, endPoint y: 104, distance: 15.4
click at [273, 91] on label "N/A Exempt" at bounding box center [301, 87] width 57 height 16
click at [273, 88] on input "N/A Exempt" at bounding box center [277, 83] width 9 height 9
radio input "true"
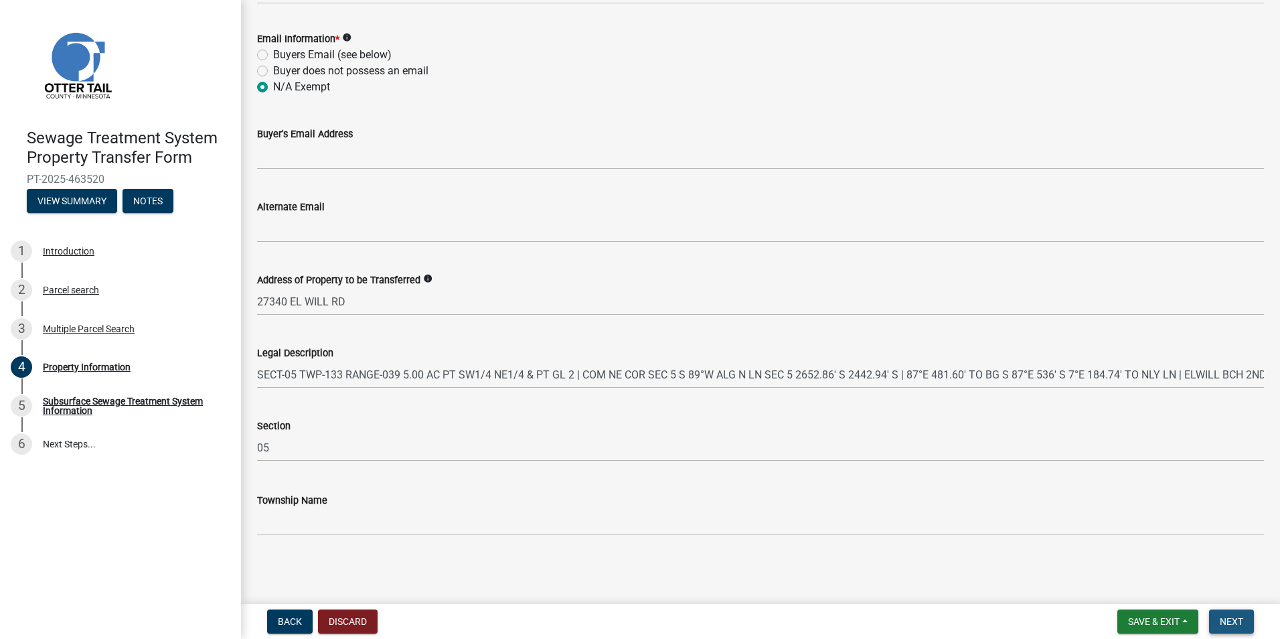
click at [1221, 628] on button "Next" at bounding box center [1231, 621] width 45 height 24
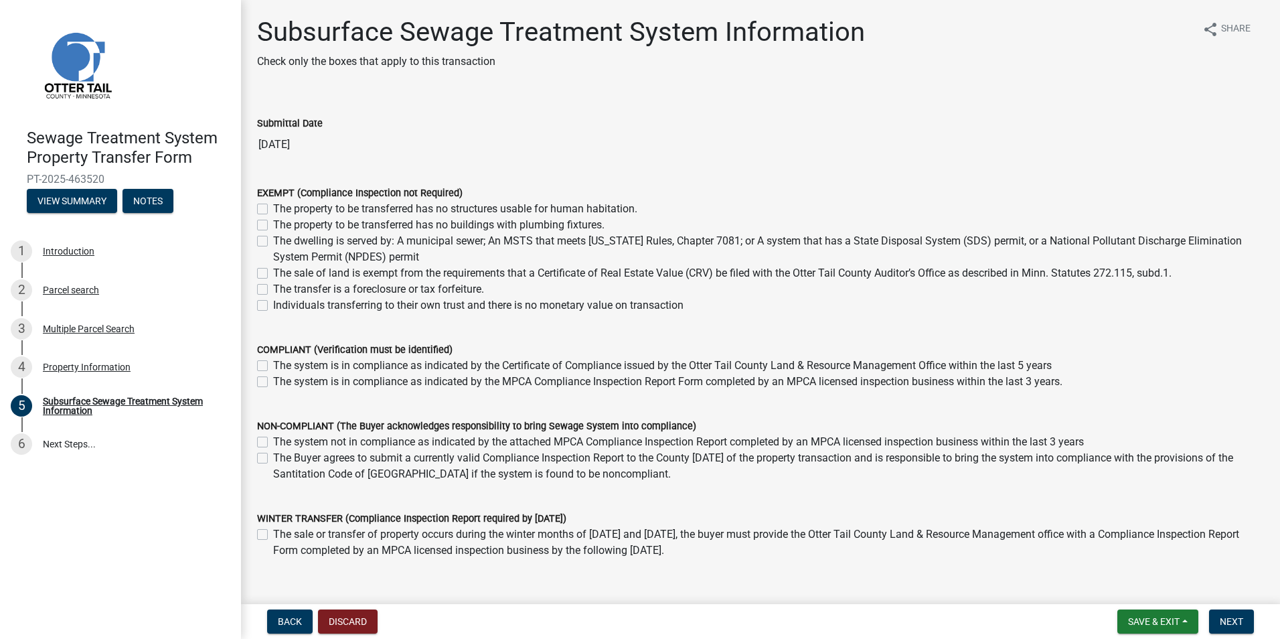
click at [273, 274] on label "The sale of land is exempt from the requirements that a Certificate of Real Est…" at bounding box center [722, 273] width 899 height 16
click at [273, 274] on input "The sale of land is exempt from the requirements that a Certificate of Real Est…" at bounding box center [277, 269] width 9 height 9
checkbox input "true"
checkbox input "false"
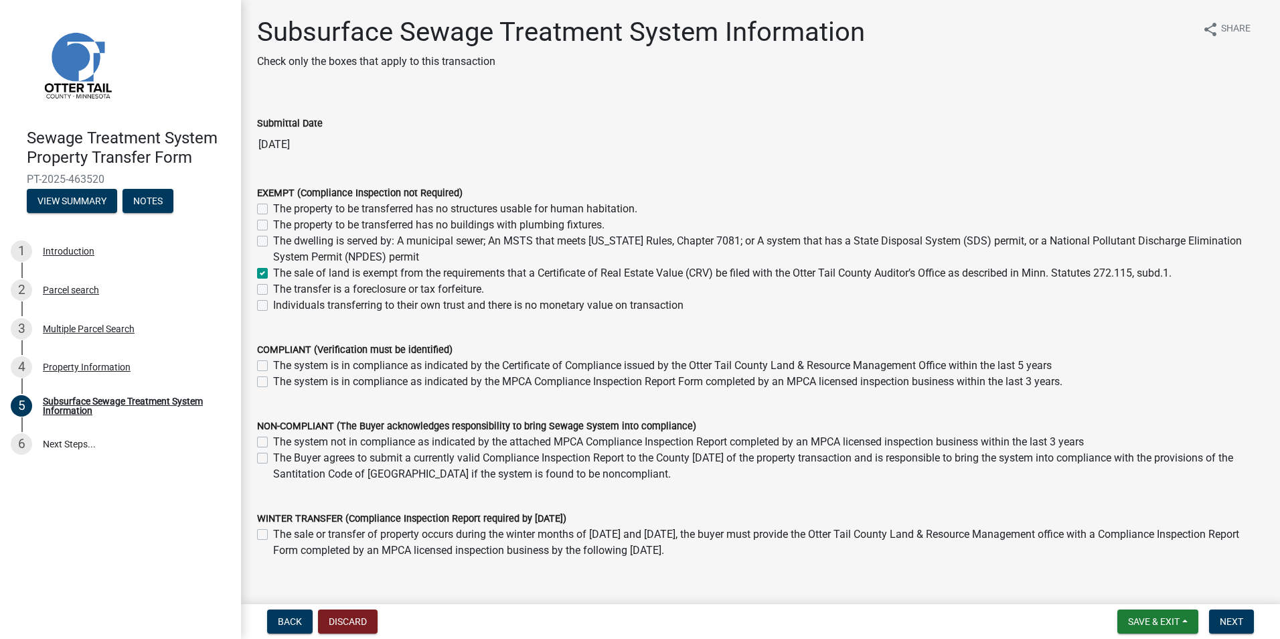
checkbox input "false"
checkbox input "true"
checkbox input "false"
click at [1227, 623] on span "Next" at bounding box center [1231, 621] width 23 height 11
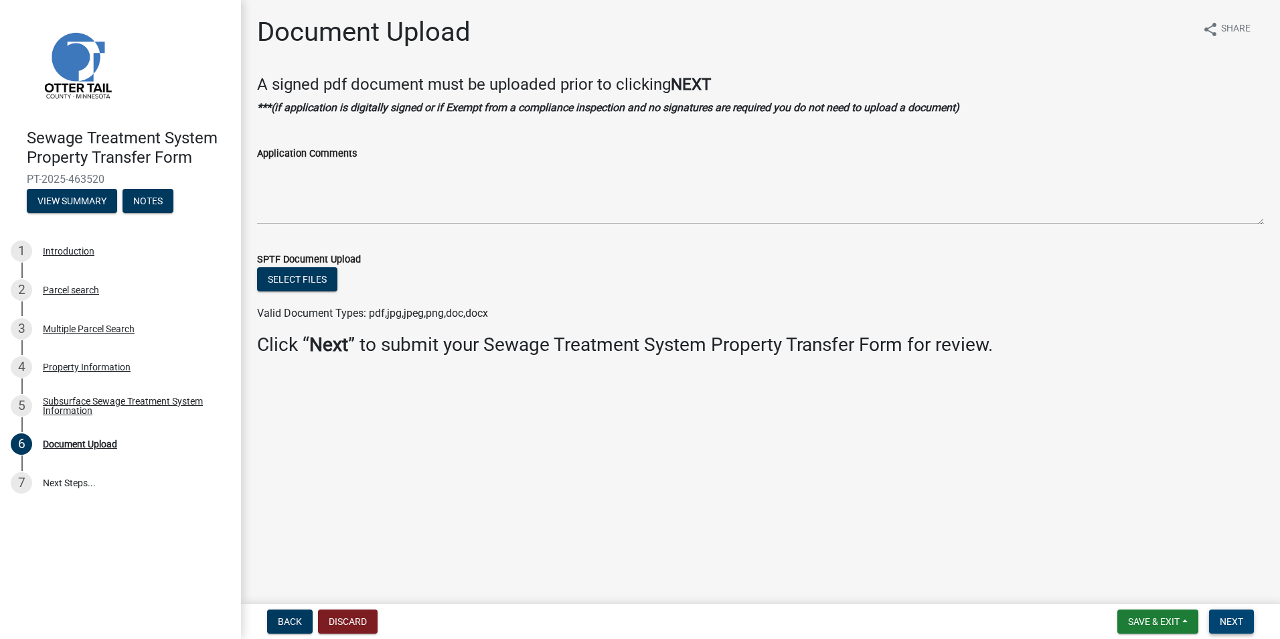
click at [1243, 619] on span "Next" at bounding box center [1231, 621] width 23 height 11
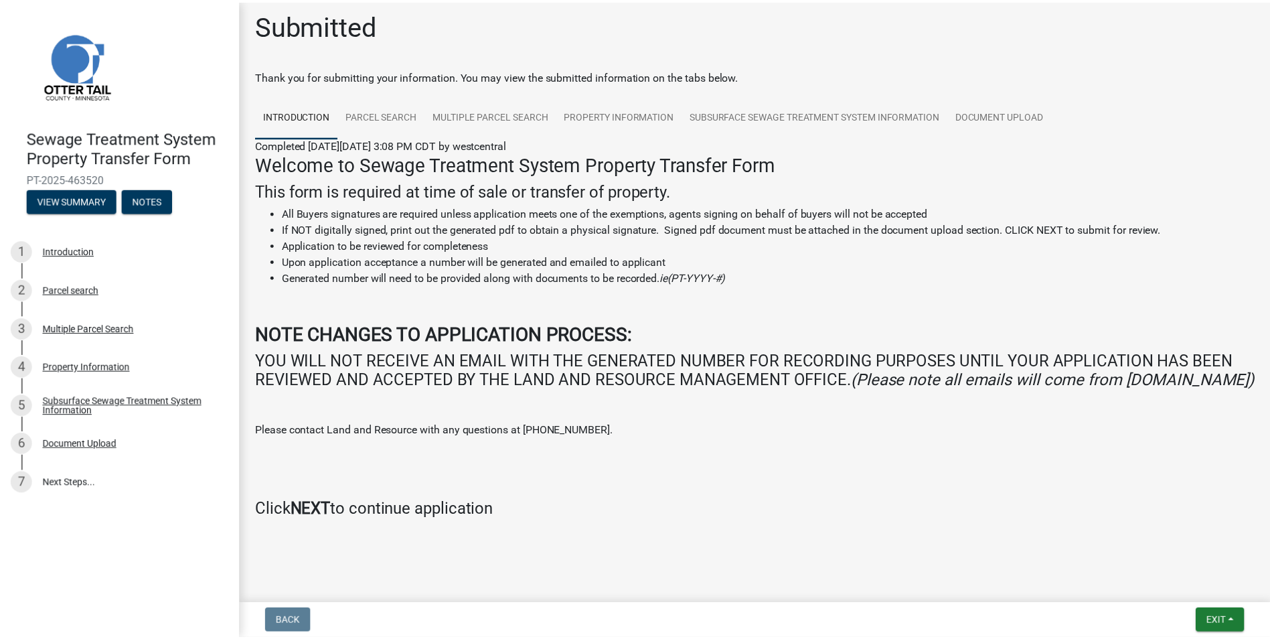
scroll to position [26, 0]
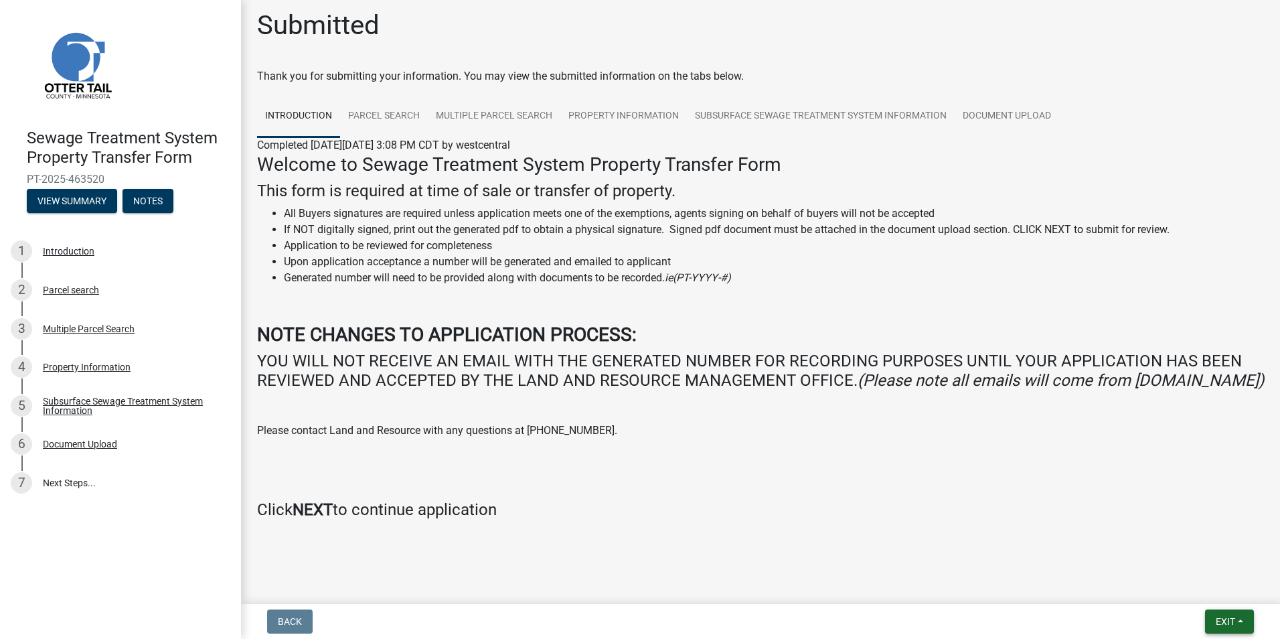
click at [1234, 624] on span "Exit" at bounding box center [1225, 621] width 19 height 11
click at [1182, 591] on button "Save & Exit" at bounding box center [1200, 586] width 107 height 32
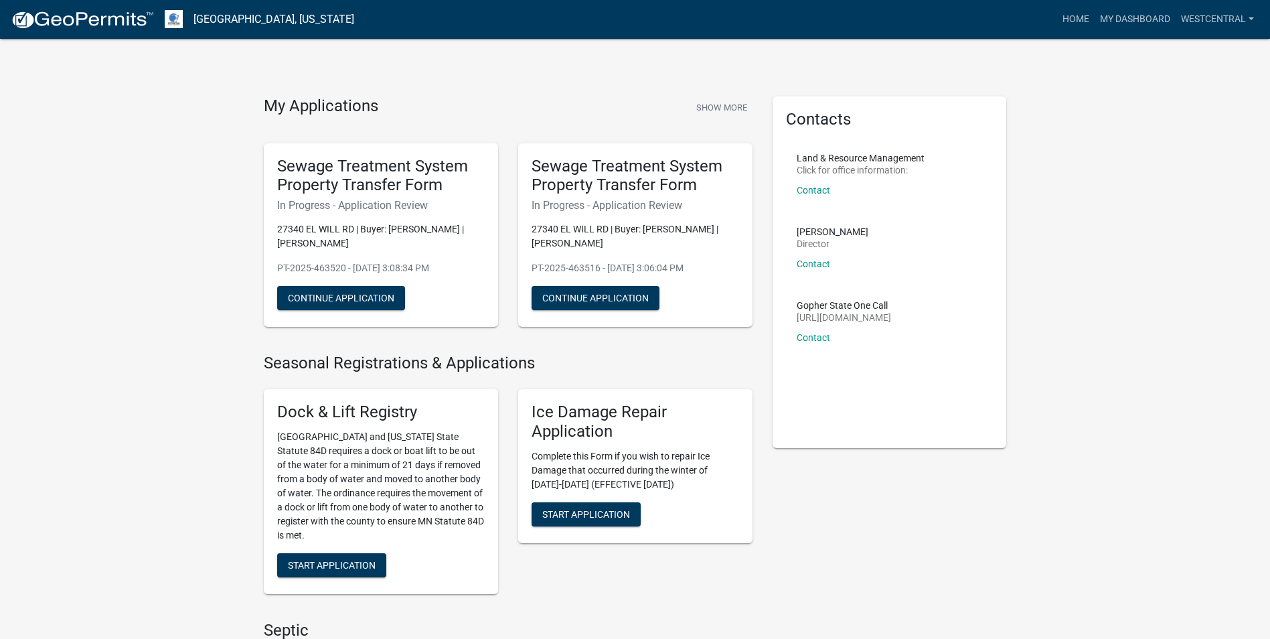
click at [980, 296] on li "Gopher State One Call [URL][DOMAIN_NAME] Contact" at bounding box center [890, 327] width 208 height 74
click at [716, 100] on button "Show More" at bounding box center [722, 107] width 62 height 22
